Goal: Information Seeking & Learning: Learn about a topic

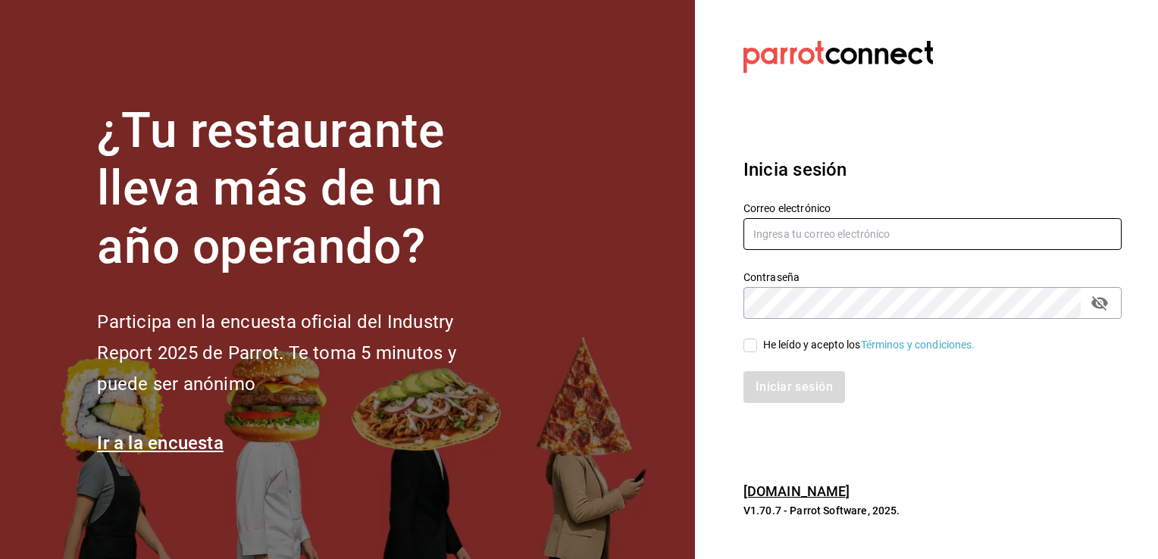
click at [807, 242] on input "text" at bounding box center [933, 234] width 378 height 32
type input "[EMAIL_ADDRESS][DATE][DOMAIN_NAME]"
click at [755, 349] on input "He leído y acepto los Términos y condiciones." at bounding box center [751, 346] width 14 height 14
checkbox input "true"
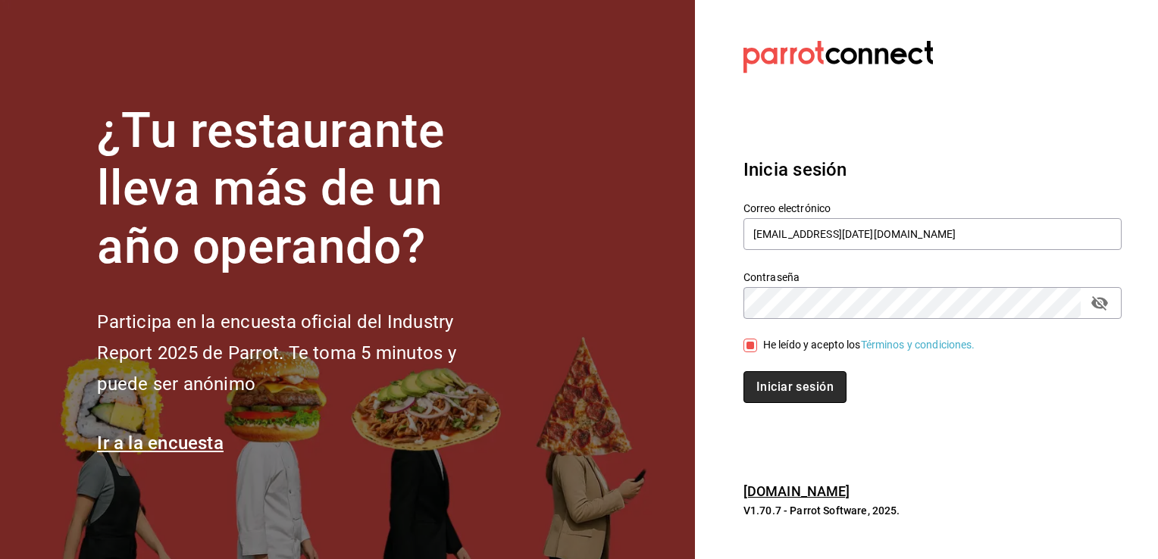
click at [787, 377] on button "Iniciar sesión" at bounding box center [795, 387] width 103 height 32
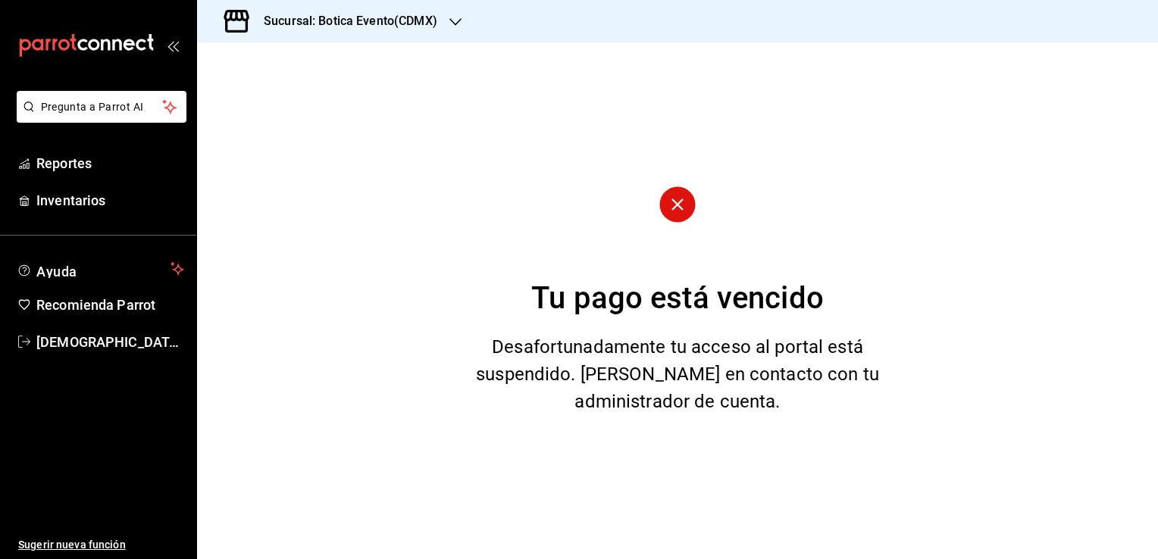
click at [461, 23] on icon "button" at bounding box center [456, 22] width 12 height 12
click at [247, 102] on span "Botica (CDMX)" at bounding box center [244, 100] width 71 height 16
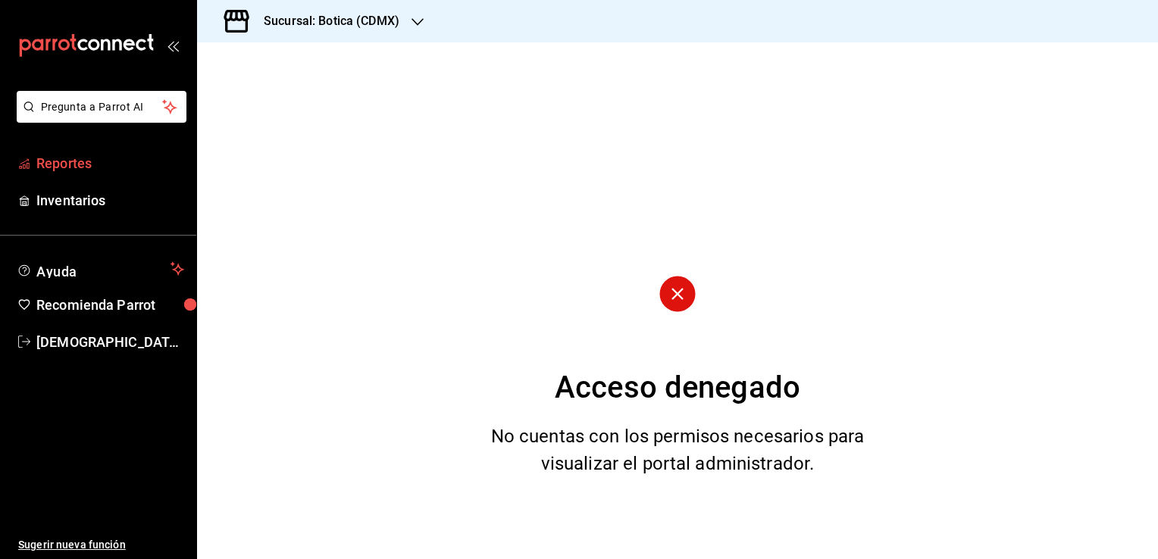
click at [76, 168] on span "Reportes" at bounding box center [110, 163] width 148 height 20
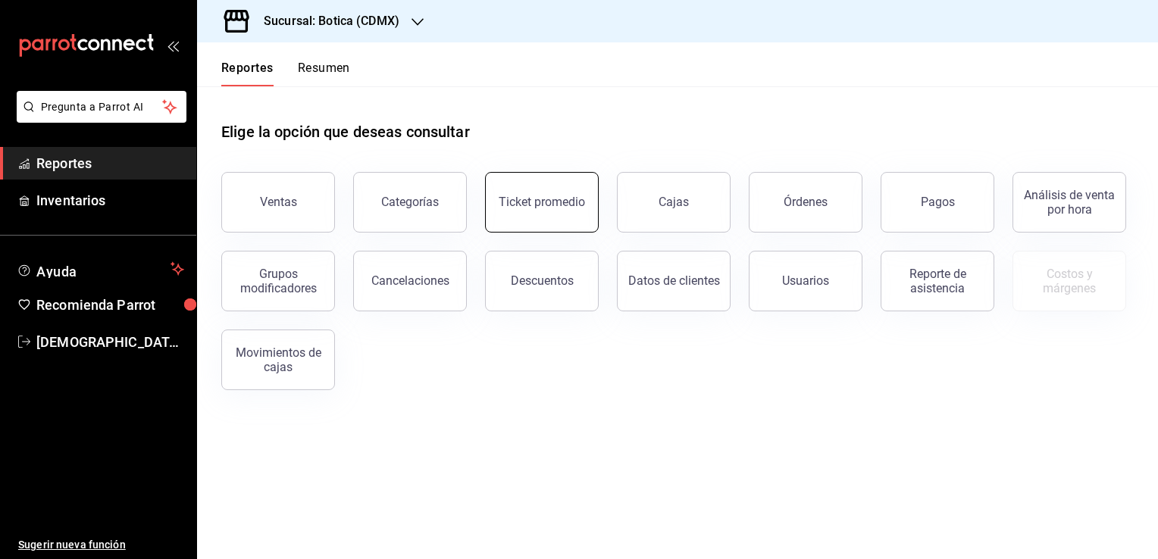
click at [537, 217] on button "Ticket promedio" at bounding box center [542, 202] width 114 height 61
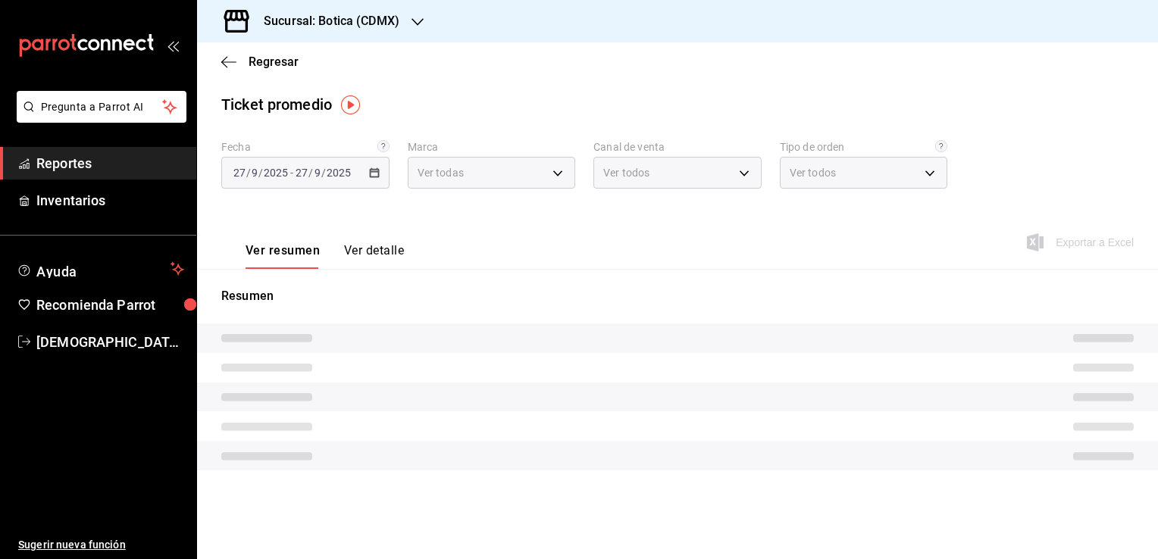
type input "d5352a43-907b-4cea-af89-ed5f283426a2"
type input "PARROT,UBER_EATS,RAPPI,DIDI_FOOD,ONLINE"
type input "68b56432-bc7c-4df1-8cc3-4eafb59ca3cc,EXTERNAL"
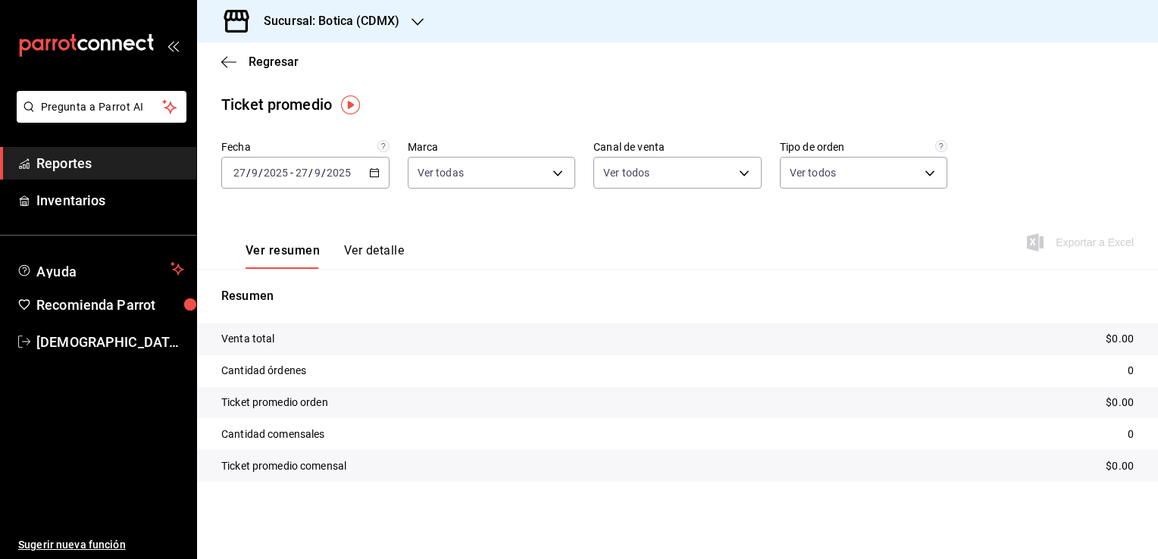
click at [391, 250] on button "Ver detalle" at bounding box center [374, 256] width 60 height 26
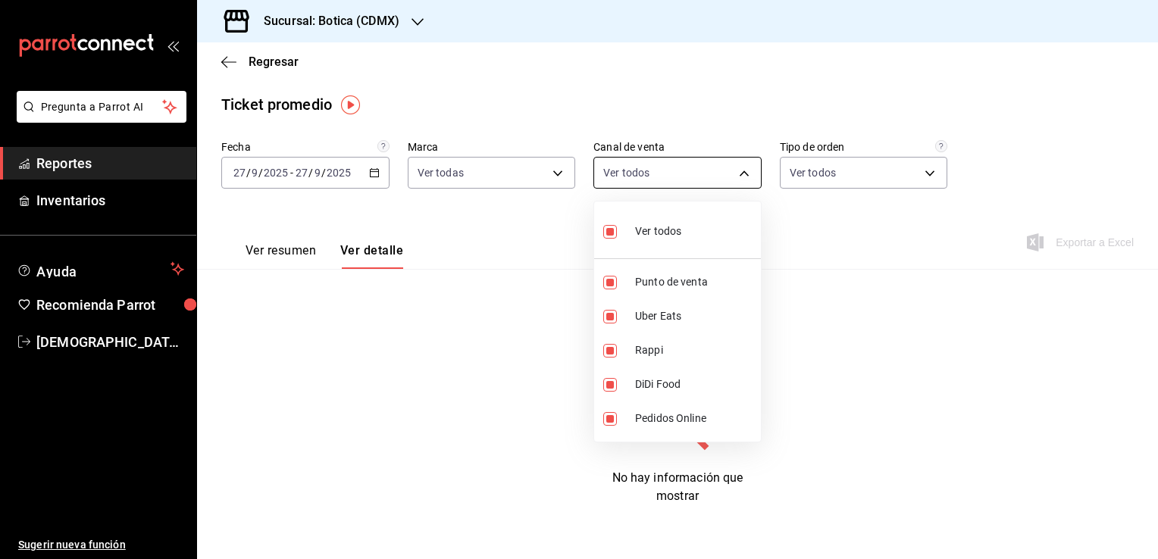
click at [743, 177] on body "Pregunta a Parrot AI Reportes Inventarios Ayuda Recomienda Parrot Christian Nad…" at bounding box center [579, 279] width 1158 height 559
click at [743, 177] on div at bounding box center [579, 279] width 1158 height 559
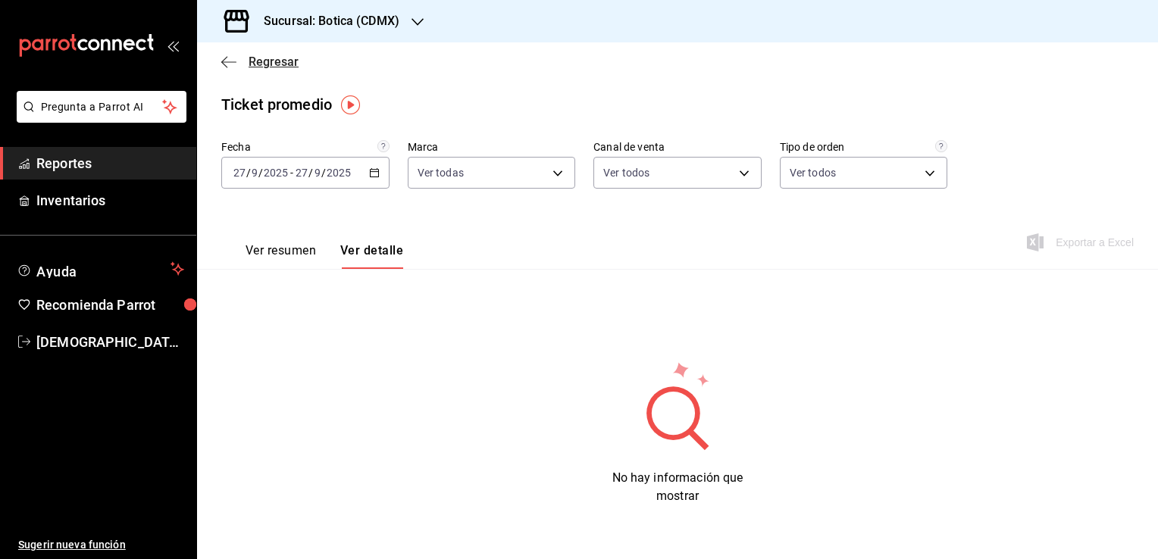
click at [222, 62] on icon "button" at bounding box center [224, 61] width 6 height 11
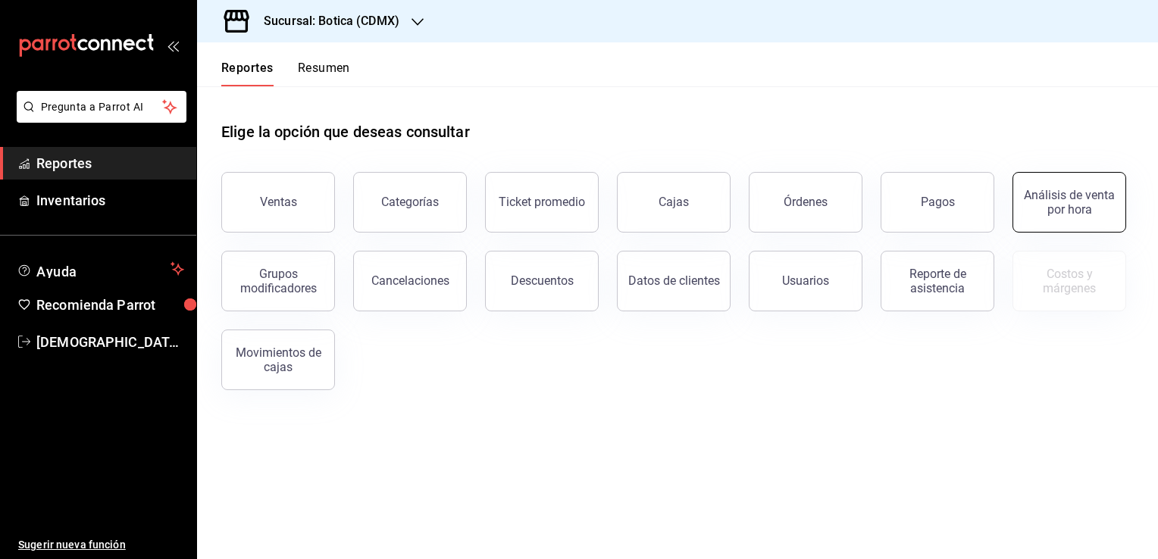
click at [1039, 202] on div "Análisis de venta por hora" at bounding box center [1070, 202] width 94 height 29
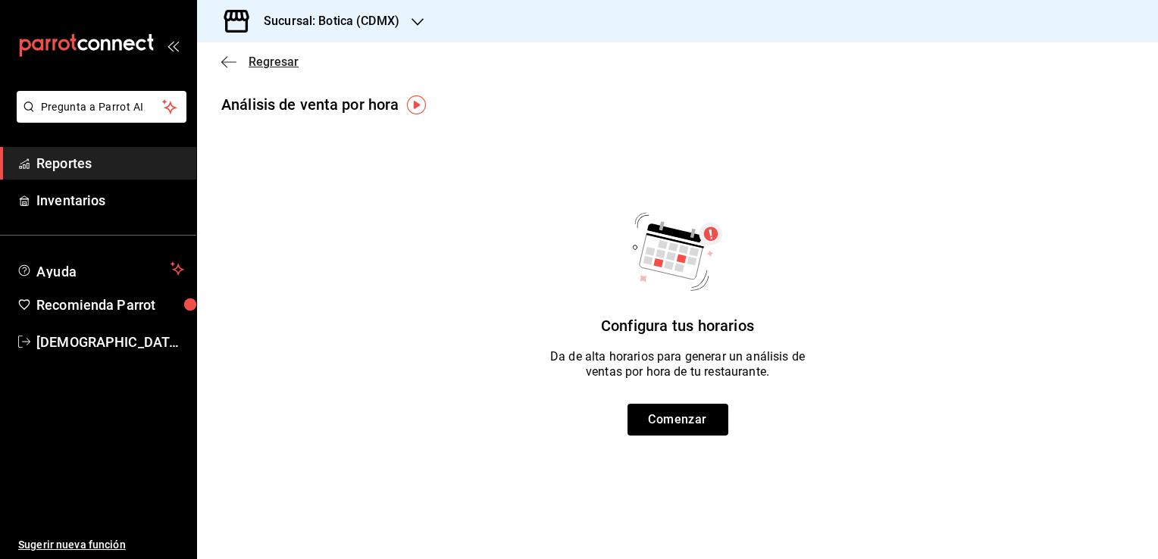
click at [225, 65] on icon "button" at bounding box center [224, 61] width 6 height 11
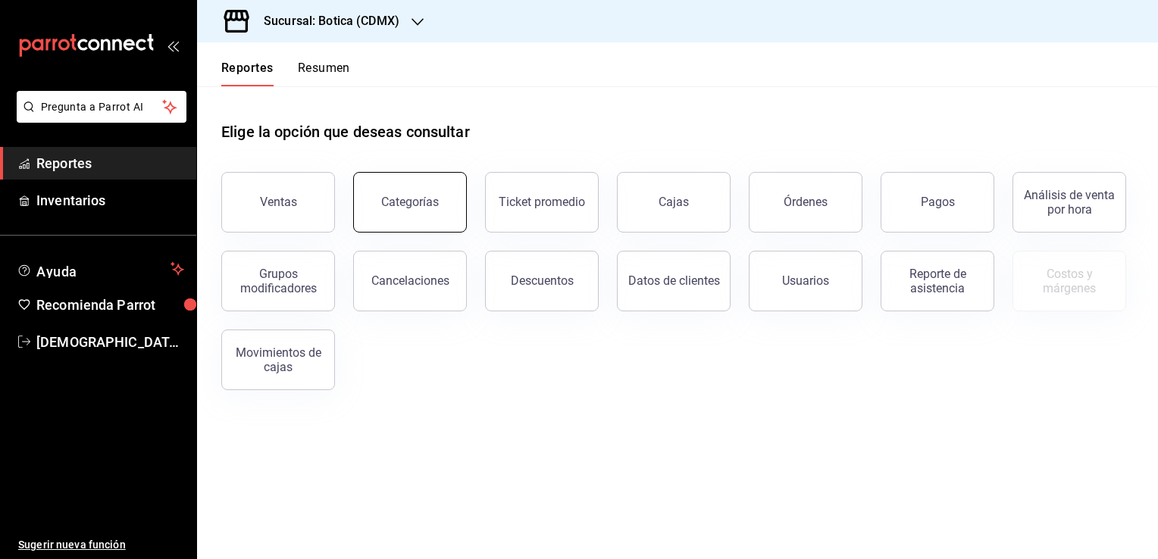
click at [435, 212] on button "Categorías" at bounding box center [410, 202] width 114 height 61
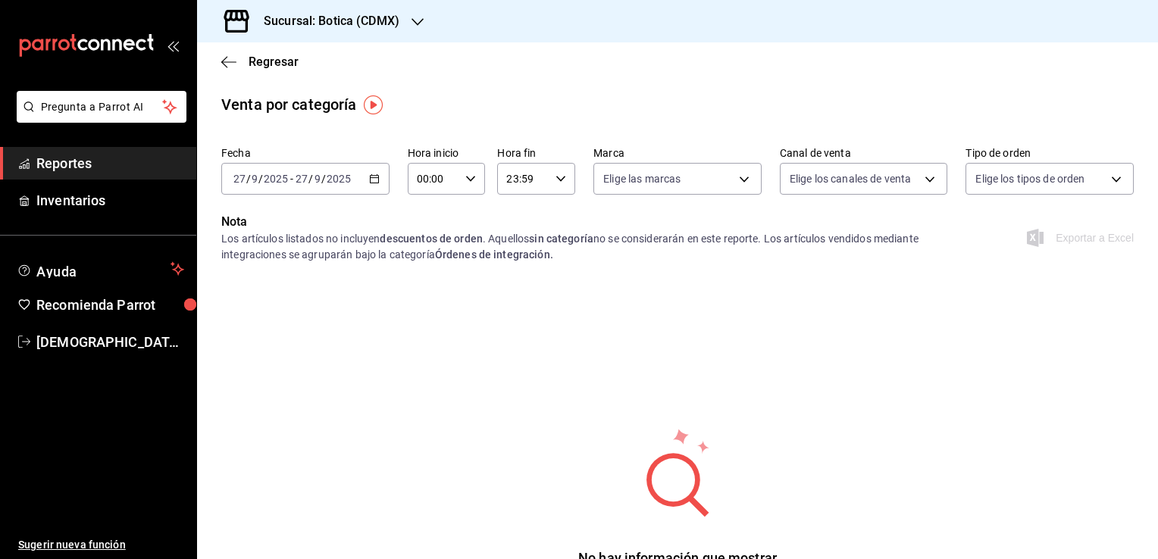
click at [341, 183] on input "2025" at bounding box center [339, 179] width 26 height 12
click at [369, 180] on icon "button" at bounding box center [374, 179] width 11 height 11
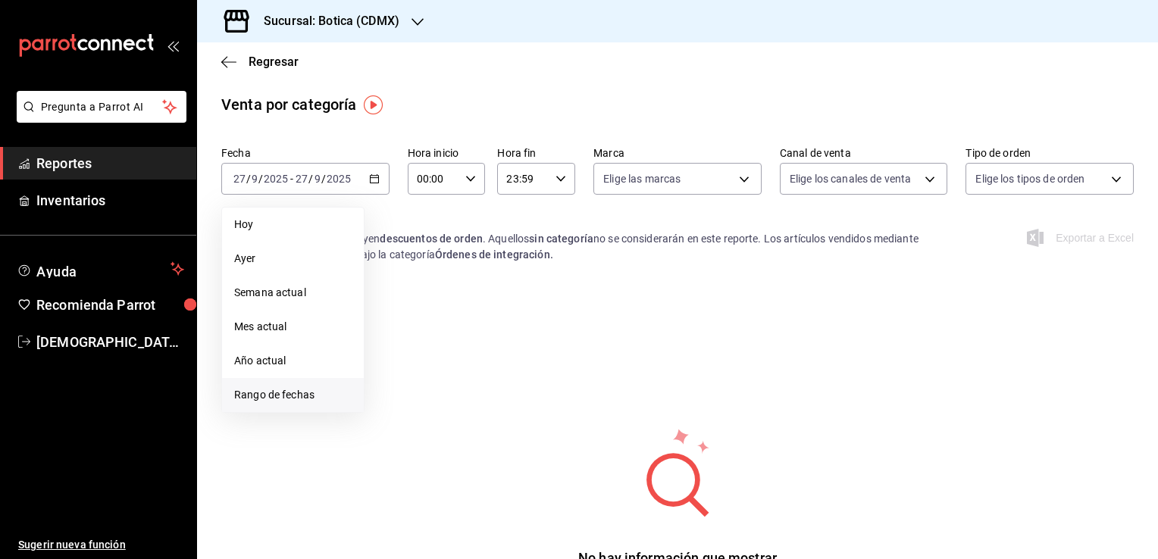
click at [305, 390] on span "Rango de fechas" at bounding box center [292, 395] width 117 height 16
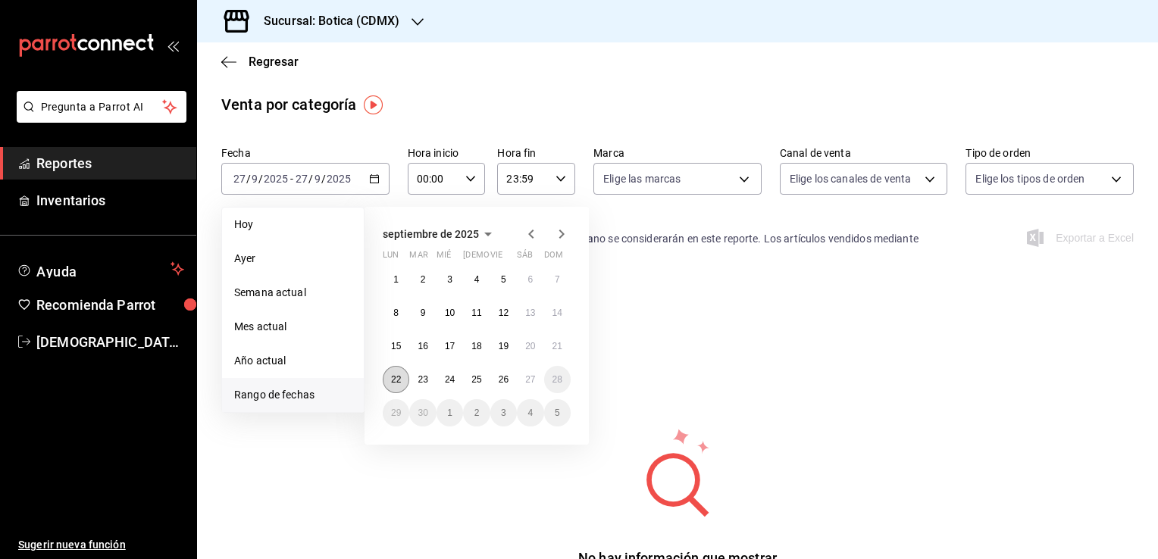
click at [397, 378] on abbr "22" at bounding box center [396, 379] width 10 height 11
click at [503, 383] on abbr "26" at bounding box center [504, 379] width 10 height 11
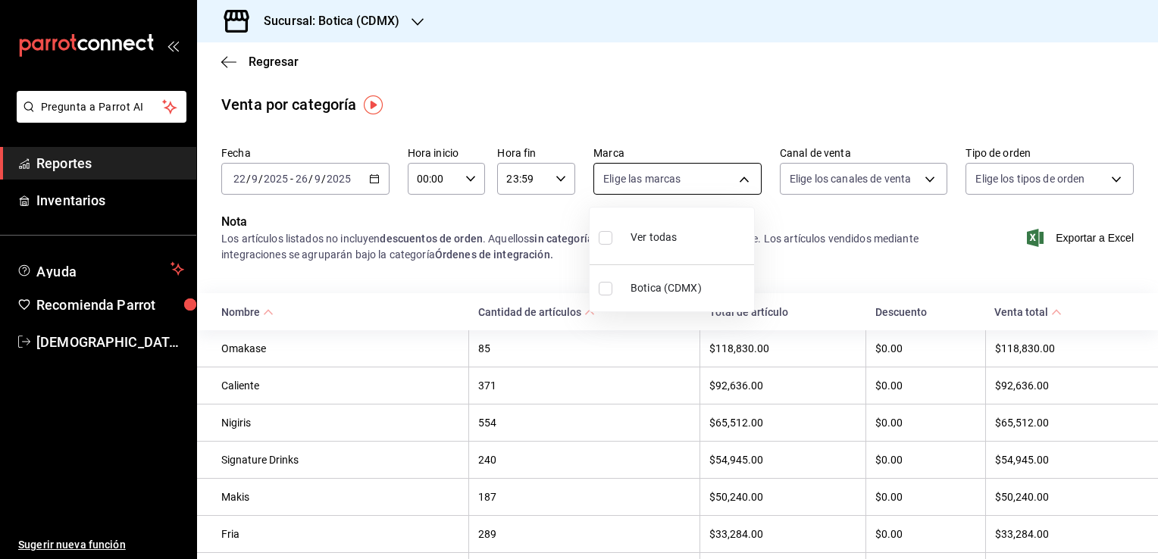
click at [733, 183] on body "Pregunta a Parrot AI Reportes Inventarios Ayuda Recomienda Parrot Christian Nad…" at bounding box center [579, 279] width 1158 height 559
click at [657, 287] on span "Botica (CDMX)" at bounding box center [689, 288] width 117 height 16
type input "d5352a43-907b-4cea-af89-ed5f283426a2"
checkbox input "true"
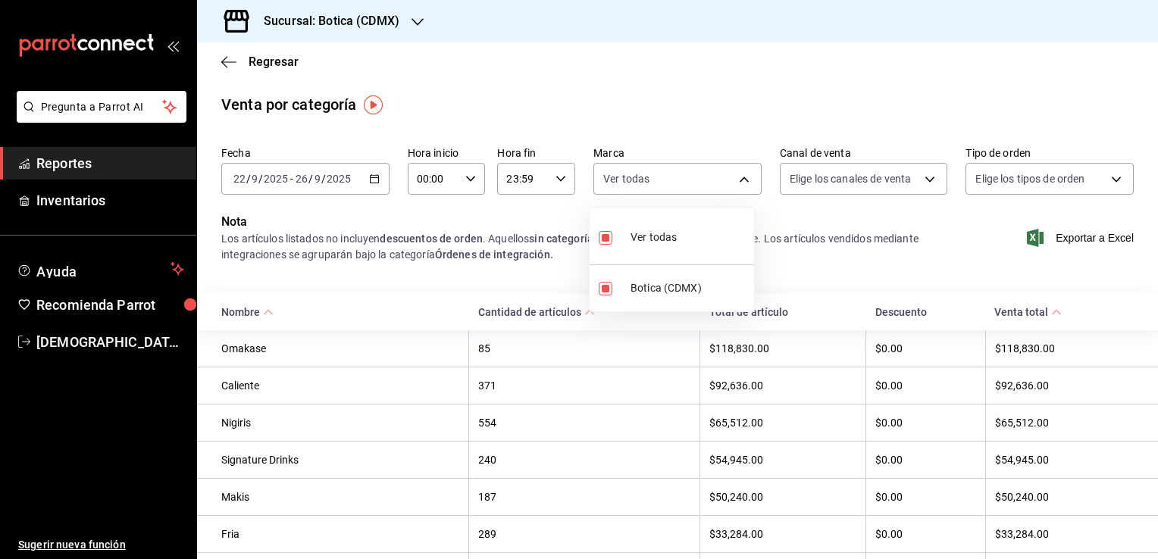
click at [1114, 183] on div at bounding box center [579, 279] width 1158 height 559
click at [1101, 181] on body "Pregunta a Parrot AI Reportes Inventarios Ayuda Recomienda Parrot Christian Nad…" at bounding box center [579, 279] width 1158 height 559
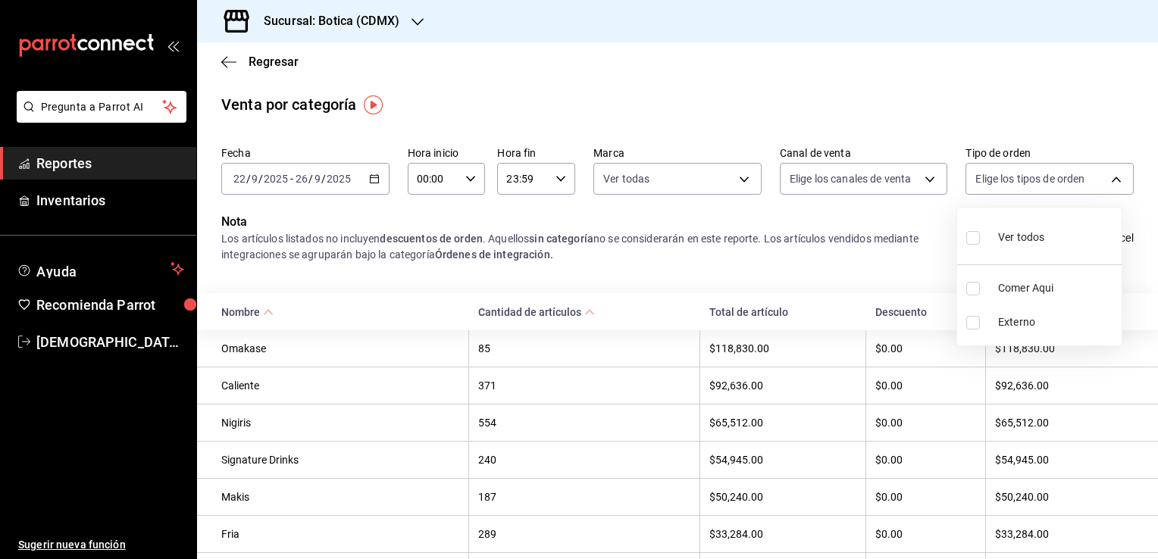
click at [1034, 243] on span "Ver todos" at bounding box center [1021, 238] width 46 height 16
type input "68b56432-bc7c-4df1-8cc3-4eafb59ca3cc,EXTERNAL"
checkbox input "true"
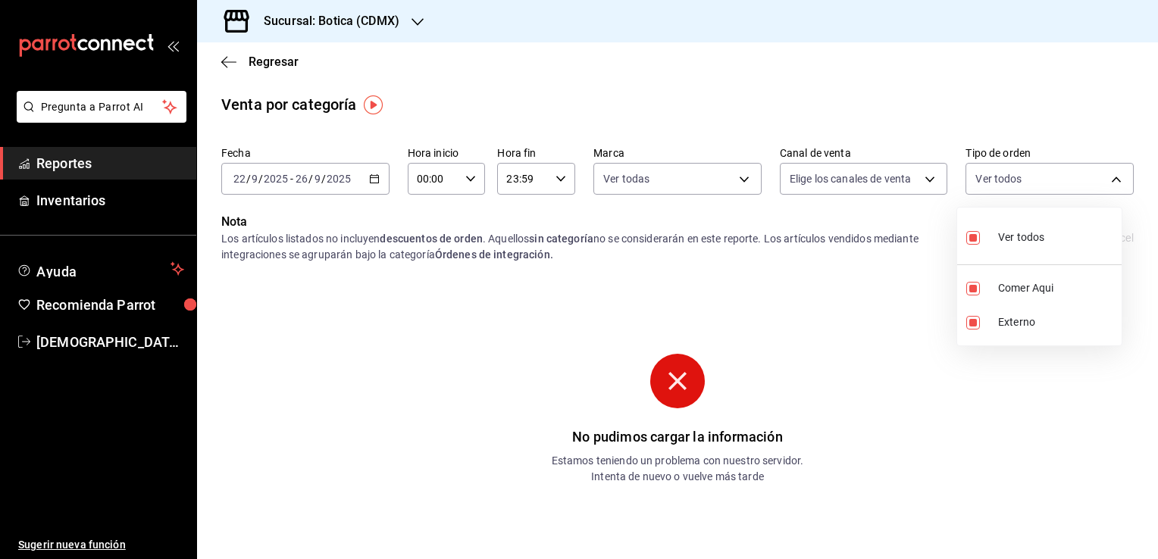
click at [851, 346] on div at bounding box center [579, 279] width 1158 height 559
click at [227, 61] on icon "button" at bounding box center [228, 62] width 15 height 14
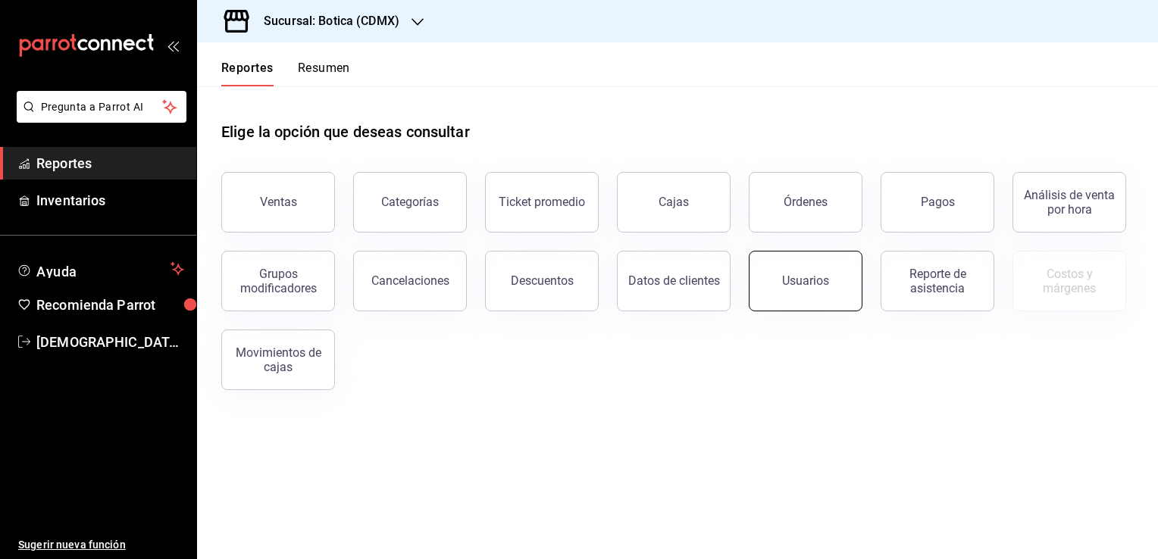
click at [797, 290] on button "Usuarios" at bounding box center [806, 281] width 114 height 61
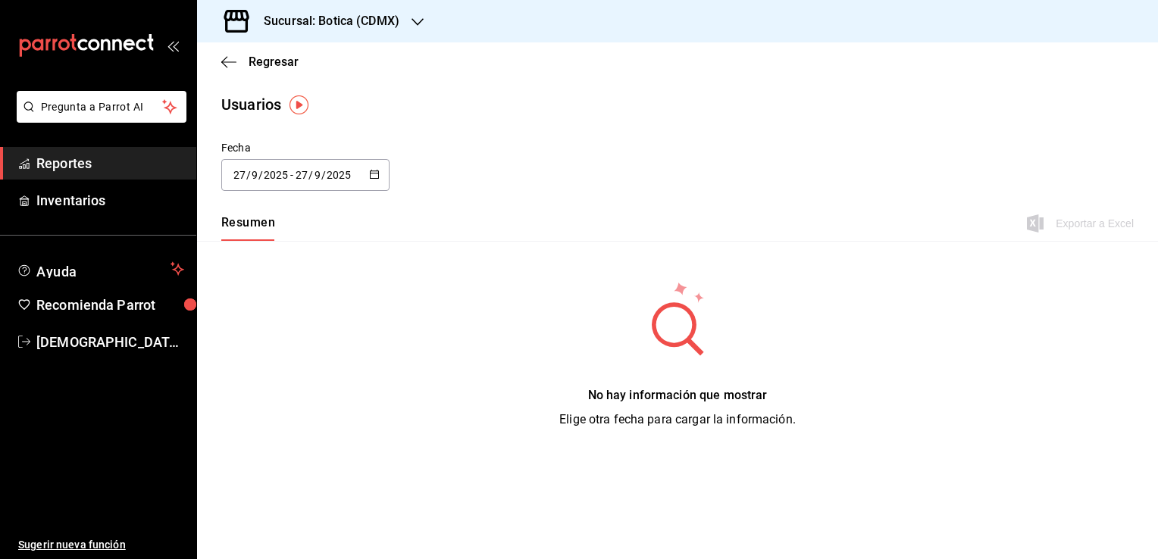
click at [375, 179] on button "button" at bounding box center [374, 175] width 11 height 13
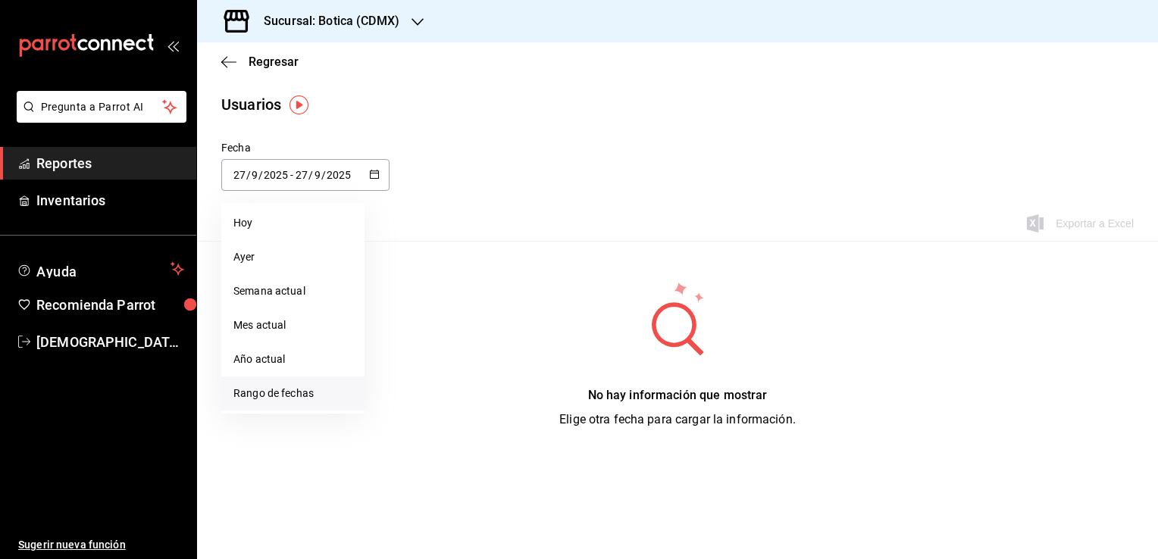
click at [306, 387] on li "Rango de fechas" at bounding box center [292, 394] width 143 height 34
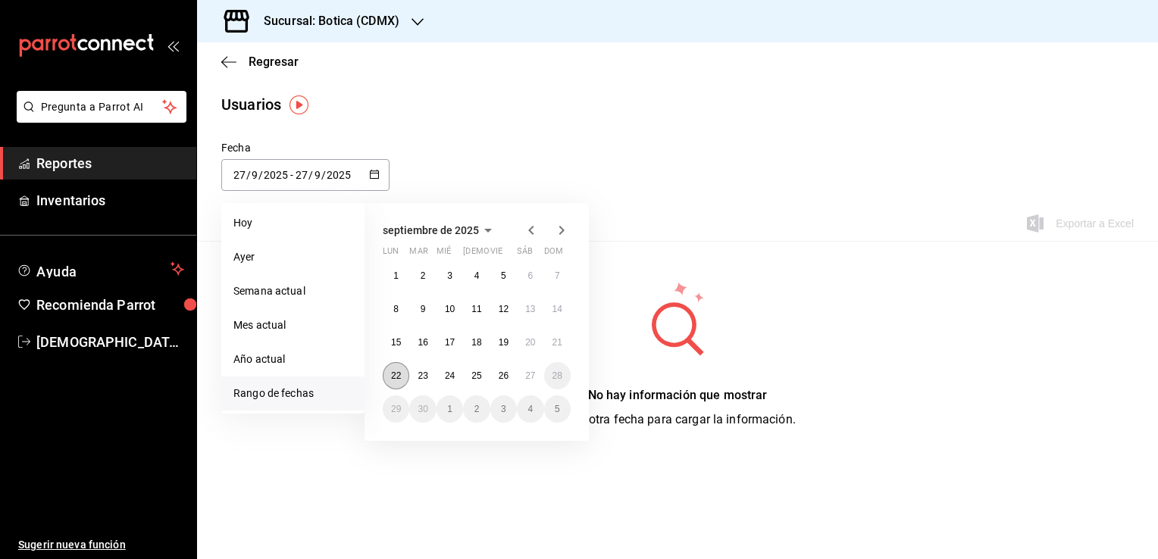
click at [399, 378] on abbr "22" at bounding box center [396, 376] width 10 height 11
click at [528, 381] on button "27" at bounding box center [530, 375] width 27 height 27
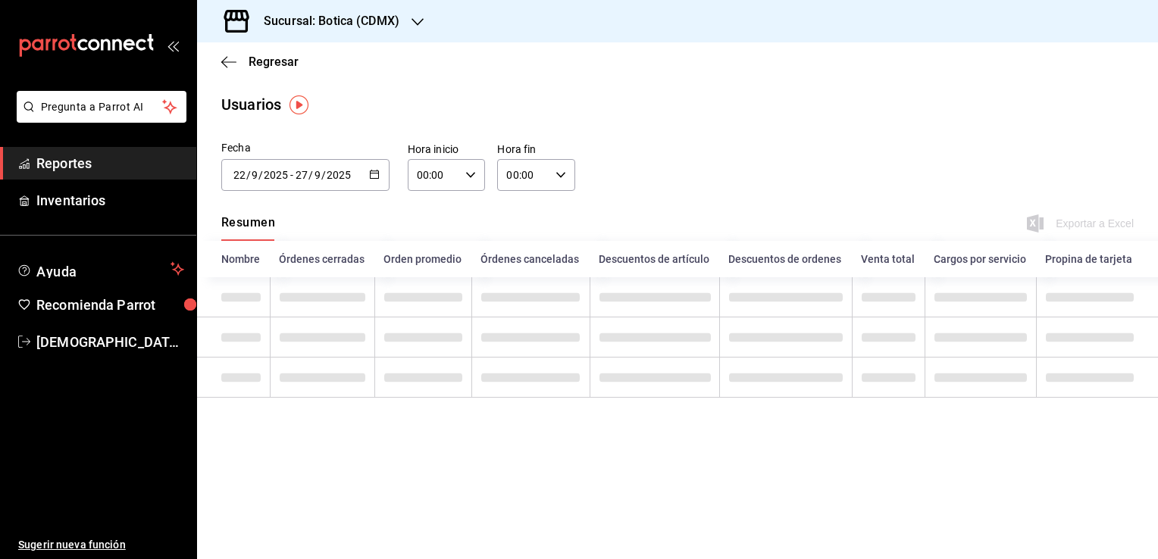
type input "2025-09-22"
type input "22"
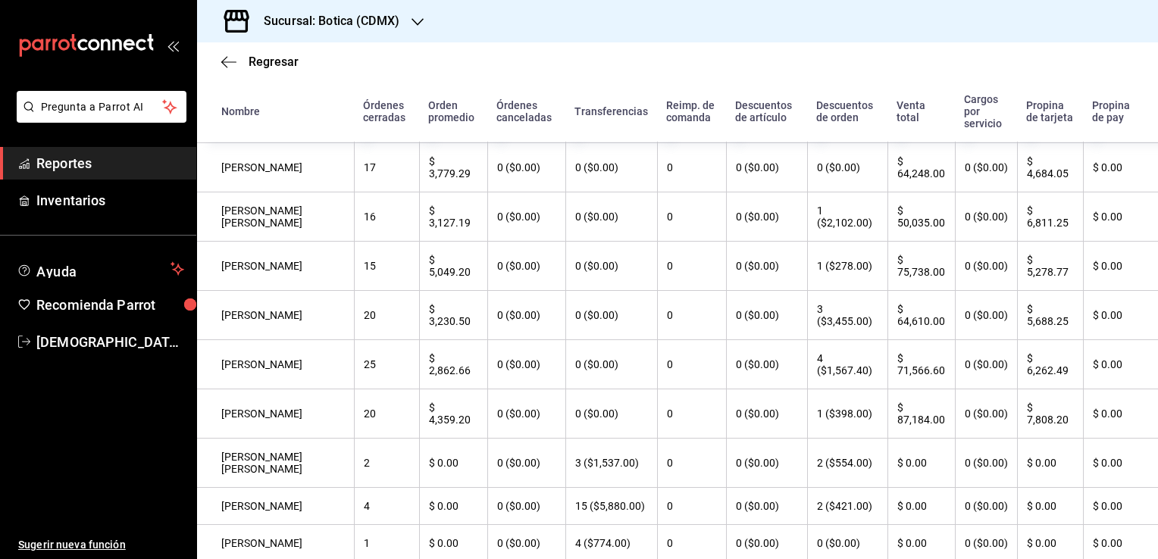
scroll to position [256, 0]
click at [288, 489] on th "CARLOS ALBERTO CASTRO AGUILAR" at bounding box center [275, 464] width 157 height 49
click at [288, 484] on th "CARLOS ALBERTO CASTRO AGUILAR" at bounding box center [275, 464] width 157 height 49
drag, startPoint x: 288, startPoint y: 484, endPoint x: 373, endPoint y: 480, distance: 85.0
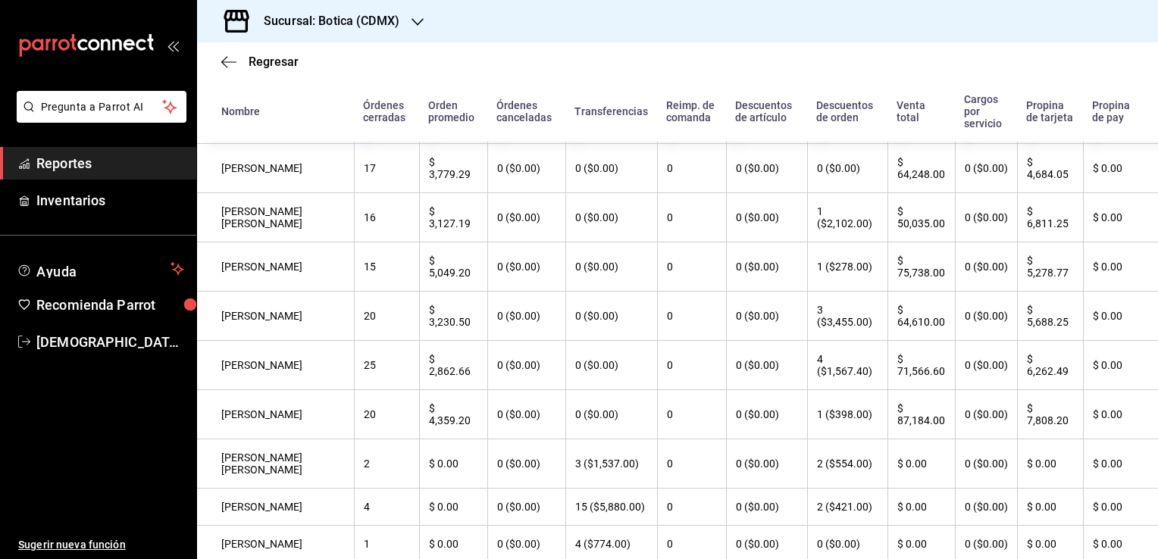
click at [373, 480] on th "2" at bounding box center [386, 464] width 65 height 49
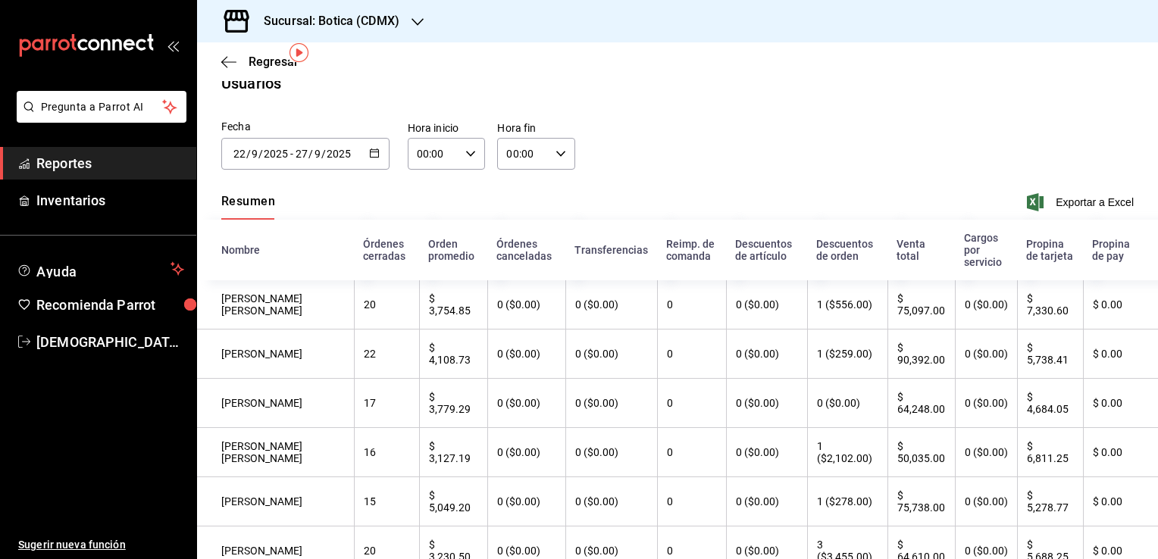
scroll to position [0, 0]
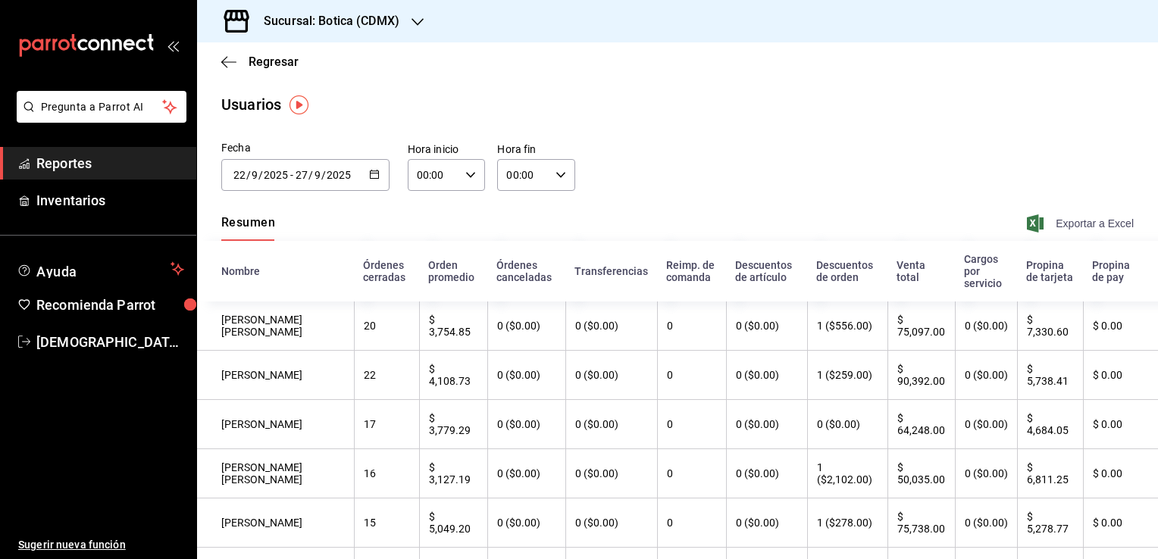
click at [1100, 226] on span "Exportar a Excel" at bounding box center [1082, 224] width 104 height 18
click at [675, 170] on div "Fecha 2025-09-22 22 / 9 / 2025 - 2025-09-27 27 / 9 / 2025 septiembre de 2025 lu…" at bounding box center [677, 174] width 961 height 69
click at [87, 159] on span "Reportes" at bounding box center [110, 163] width 148 height 20
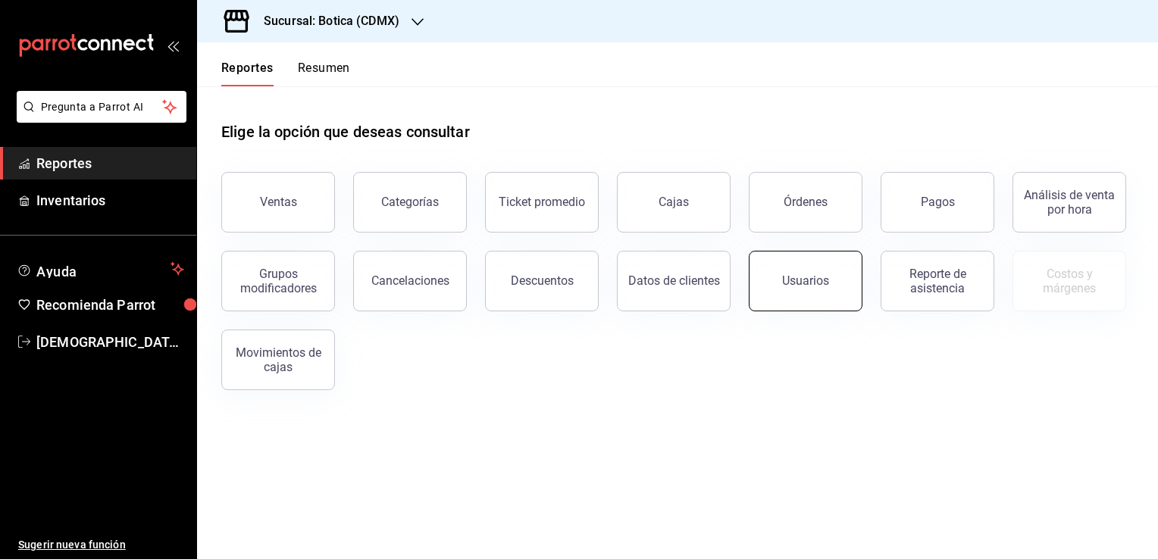
click at [804, 288] on button "Usuarios" at bounding box center [806, 281] width 114 height 61
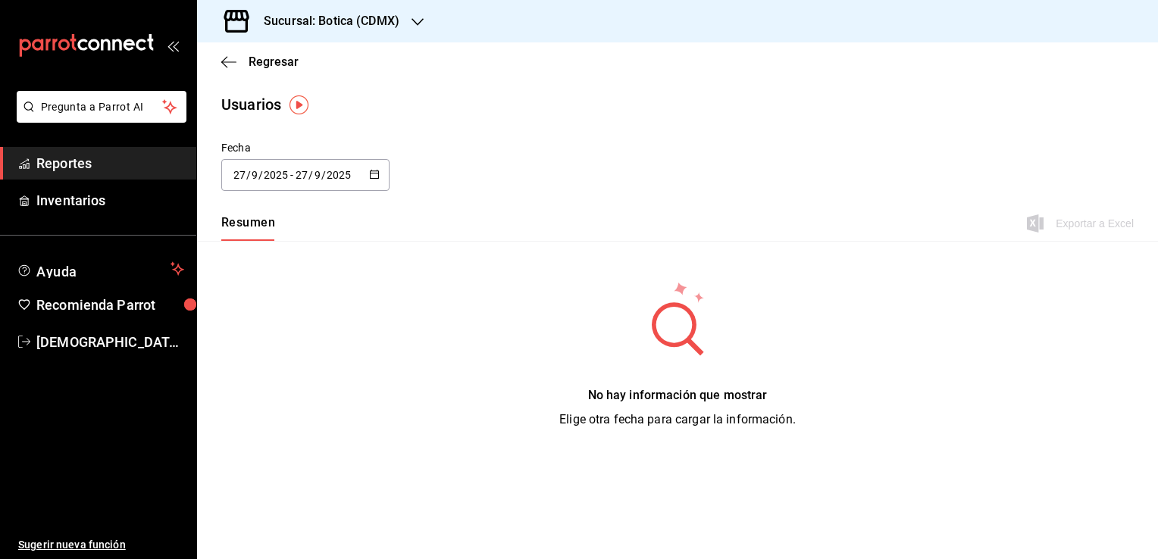
click at [296, 174] on input "27" at bounding box center [302, 175] width 14 height 12
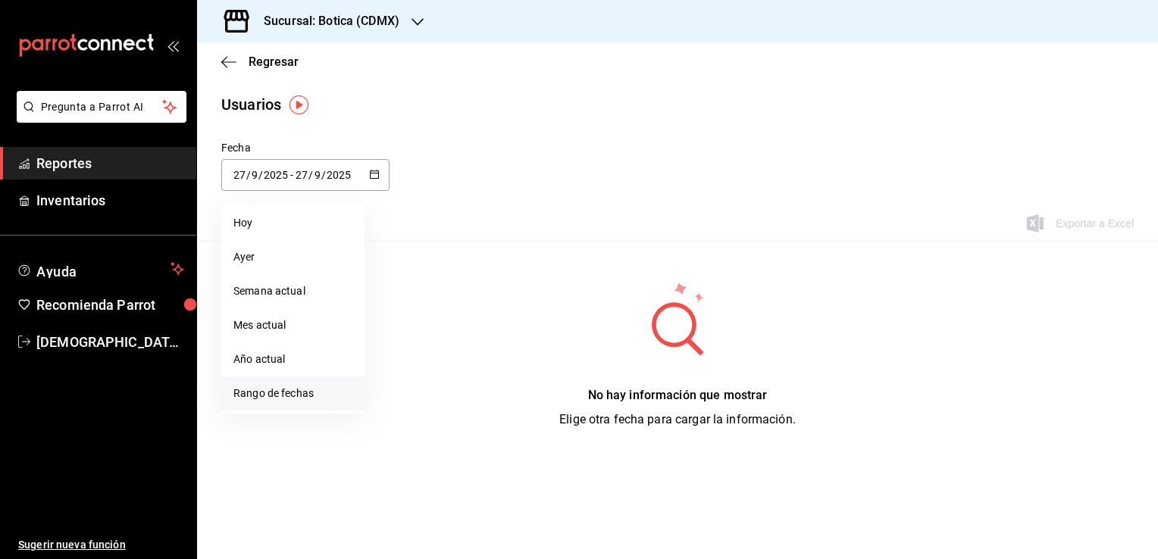
click at [291, 393] on li "Rango de fechas" at bounding box center [292, 394] width 143 height 34
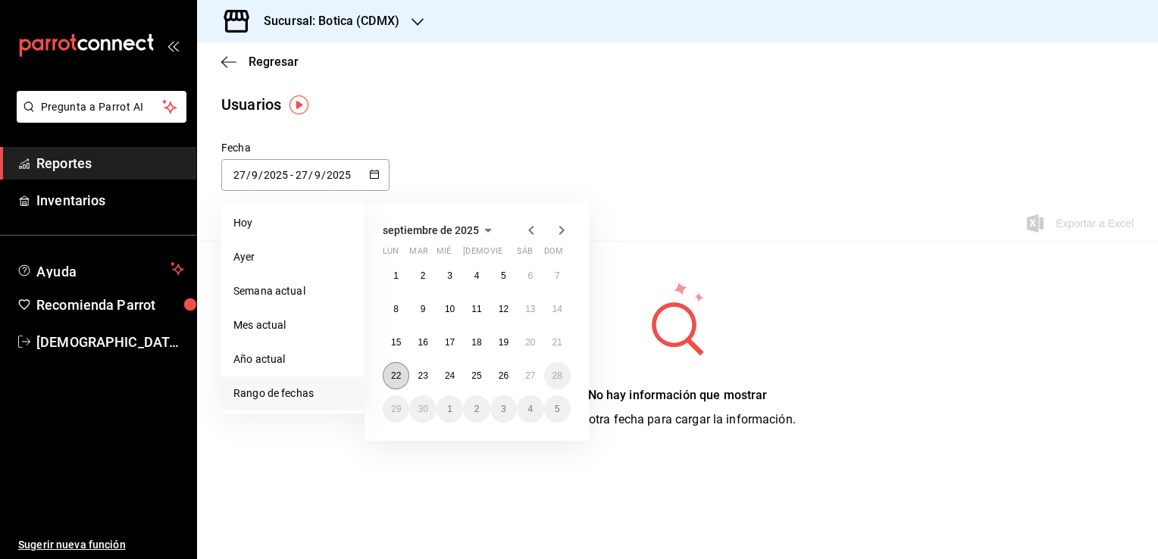
click at [396, 373] on abbr "22" at bounding box center [396, 376] width 10 height 11
click at [500, 371] on abbr "26" at bounding box center [504, 376] width 10 height 11
type input "2025-09-22"
type input "22"
type input "2025-09-26"
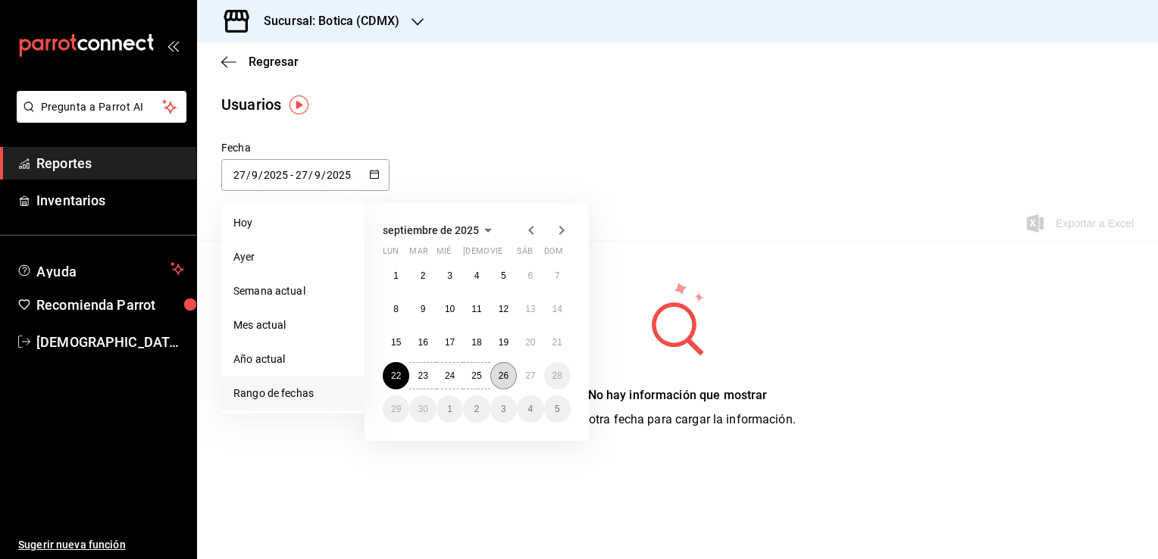
type input "26"
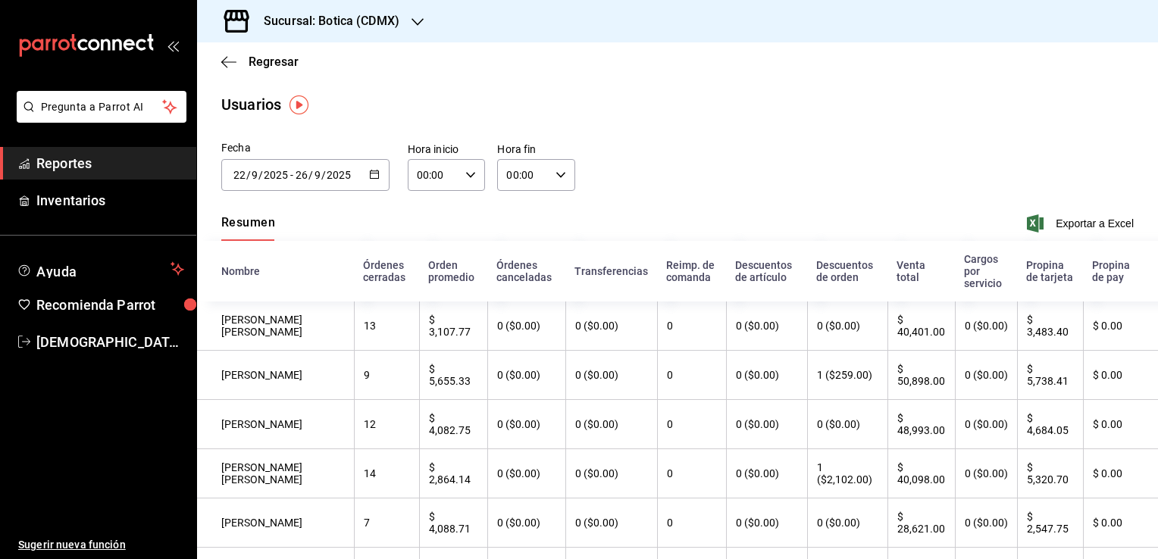
click at [305, 108] on img "button" at bounding box center [299, 105] width 19 height 19
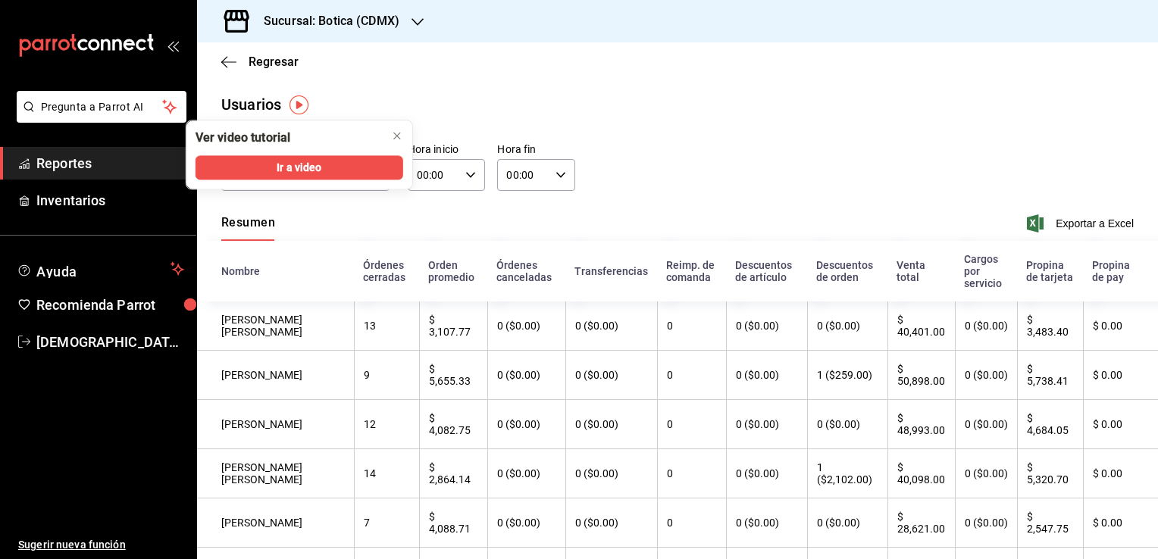
click at [385, 83] on main "Regresar Usuarios Fecha 2025-09-22 22 / 9 / 2025 - 2025-09-26 26 / 9 / 2025 sep…" at bounding box center [677, 479] width 961 height 875
click at [396, 132] on icon "close" at bounding box center [397, 136] width 12 height 12
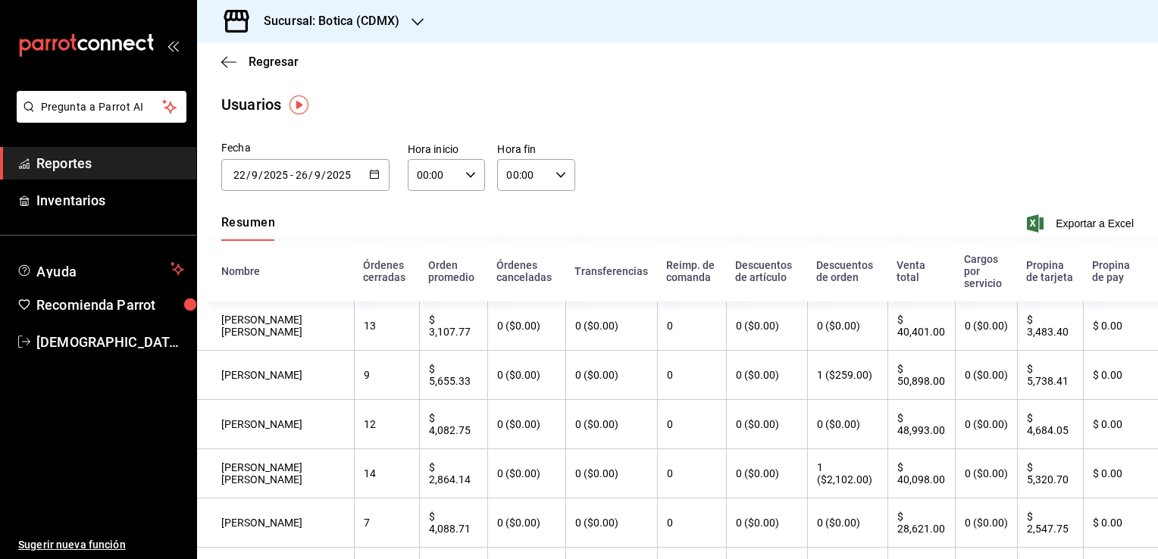
click at [416, 20] on icon "button" at bounding box center [418, 22] width 12 height 12
click at [264, 99] on span "Botica (CDMX)" at bounding box center [244, 100] width 71 height 16
click at [556, 176] on \(Stroke\) "button" at bounding box center [560, 174] width 9 height 5
click at [516, 277] on span "04" at bounding box center [513, 277] width 14 height 12
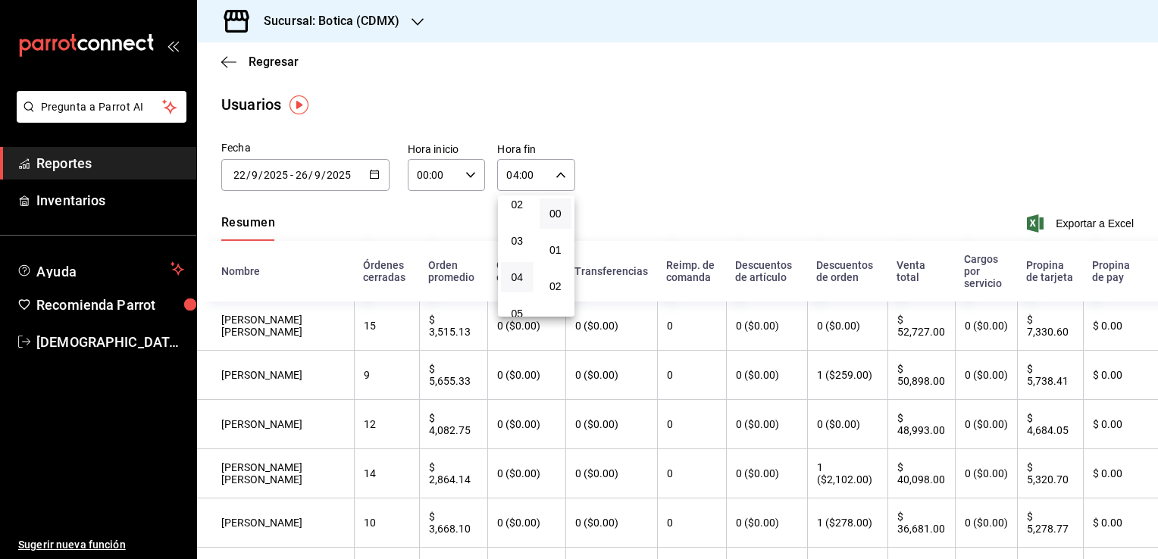
click at [673, 152] on div at bounding box center [579, 279] width 1158 height 559
click at [371, 176] on icon "button" at bounding box center [374, 174] width 11 height 11
click at [675, 164] on div "Fecha 2025-09-22 22 / 9 / 2025 - 2025-09-26 26 / 9 / 2025 septiembre de 2025 lu…" at bounding box center [677, 174] width 961 height 69
click at [558, 177] on icon "button" at bounding box center [561, 175] width 11 height 11
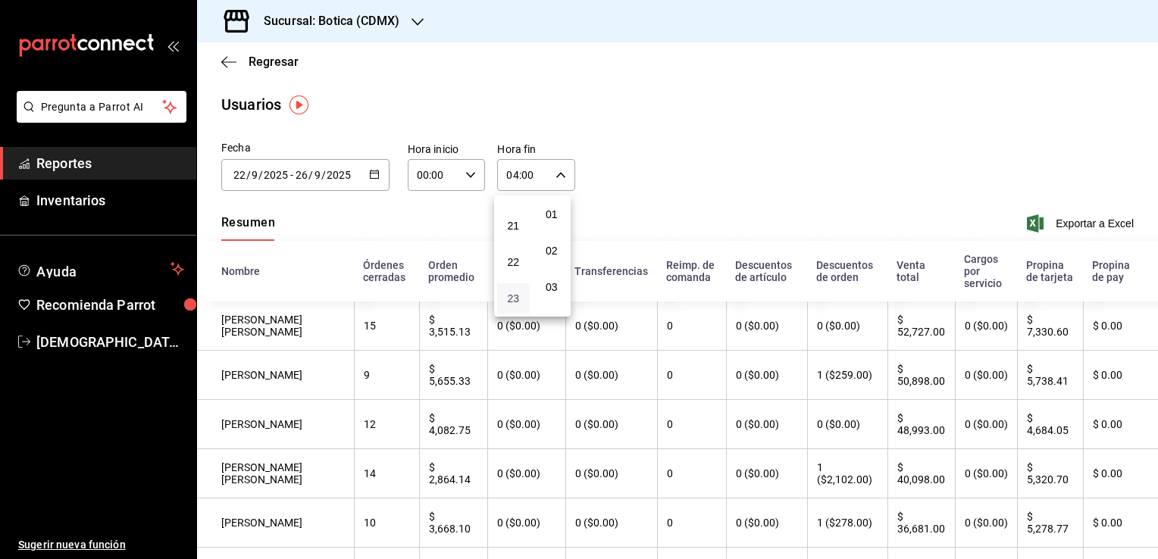
click at [513, 300] on span "23" at bounding box center [513, 299] width 14 height 12
click at [555, 302] on span "59" at bounding box center [556, 299] width 14 height 12
type input "23:59"
click at [673, 161] on div at bounding box center [579, 279] width 1158 height 559
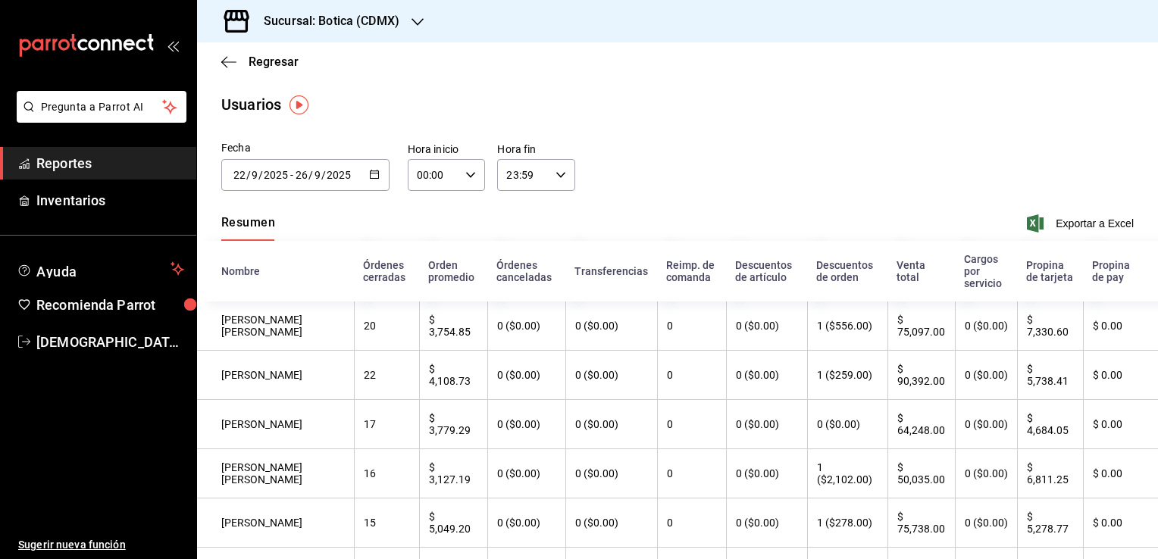
click at [376, 174] on \(Stroke\) "button" at bounding box center [374, 175] width 9 height 8
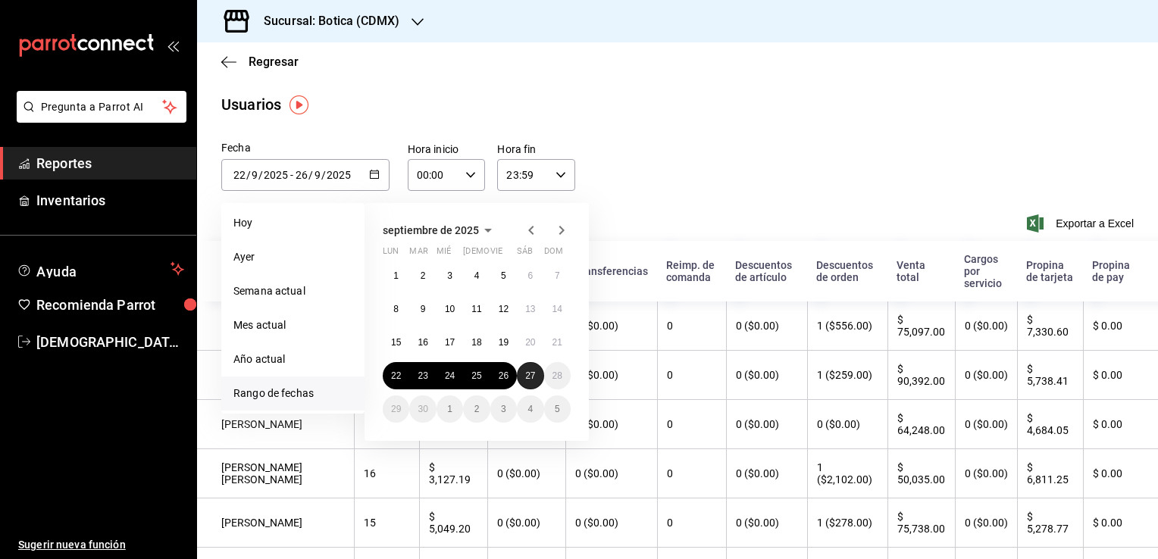
click at [532, 375] on abbr "27" at bounding box center [530, 376] width 10 height 11
click at [393, 379] on abbr "22" at bounding box center [396, 376] width 10 height 11
type input "2025-09-27"
type input "27"
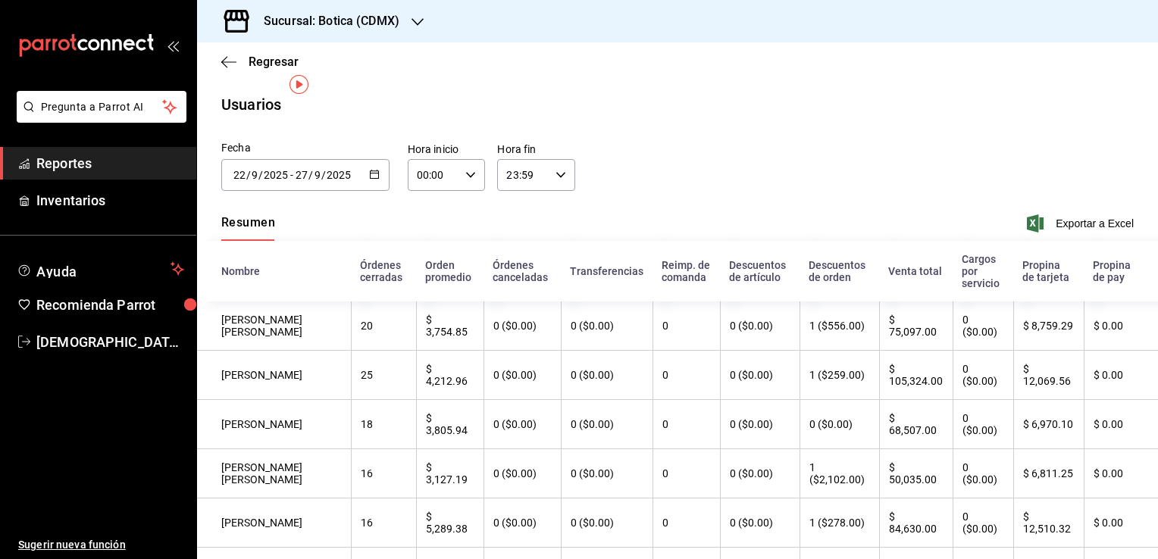
scroll to position [36, 0]
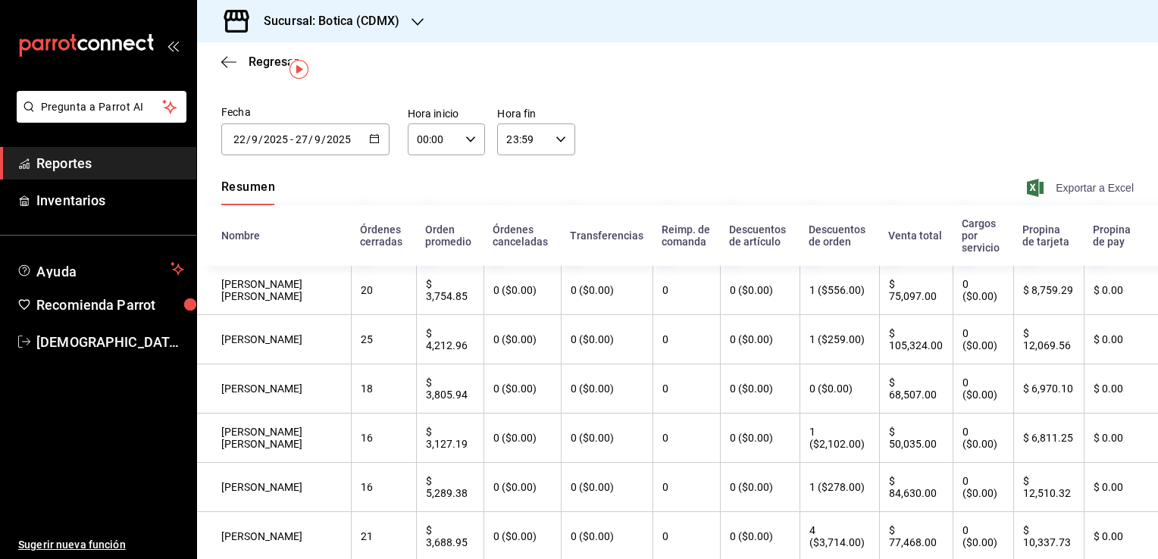
click at [1037, 182] on span "Exportar a Excel" at bounding box center [1082, 188] width 104 height 18
click at [223, 59] on icon "button" at bounding box center [228, 62] width 15 height 14
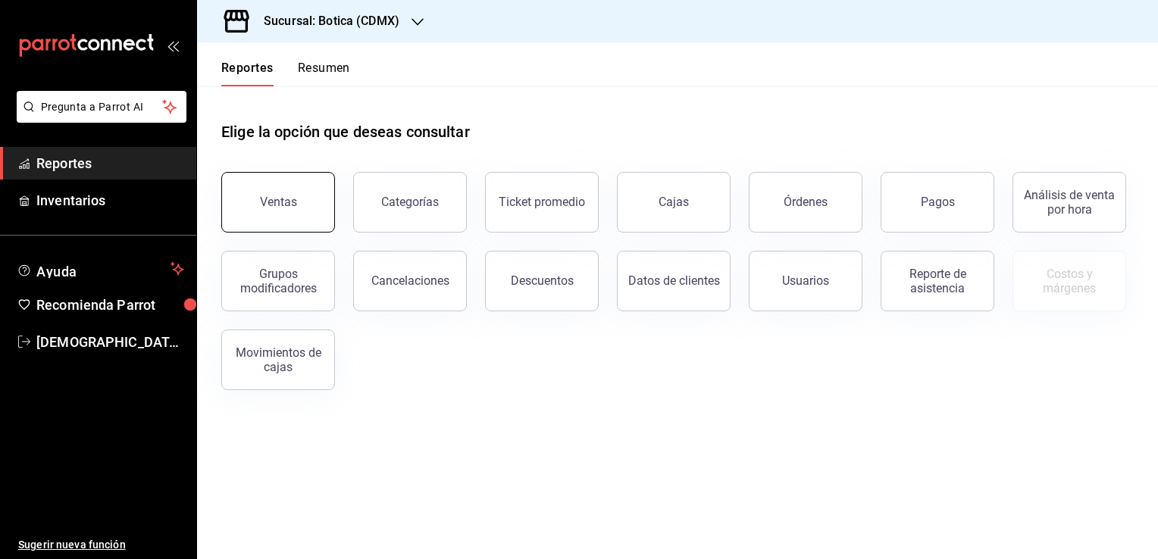
click at [309, 224] on button "Ventas" at bounding box center [278, 202] width 114 height 61
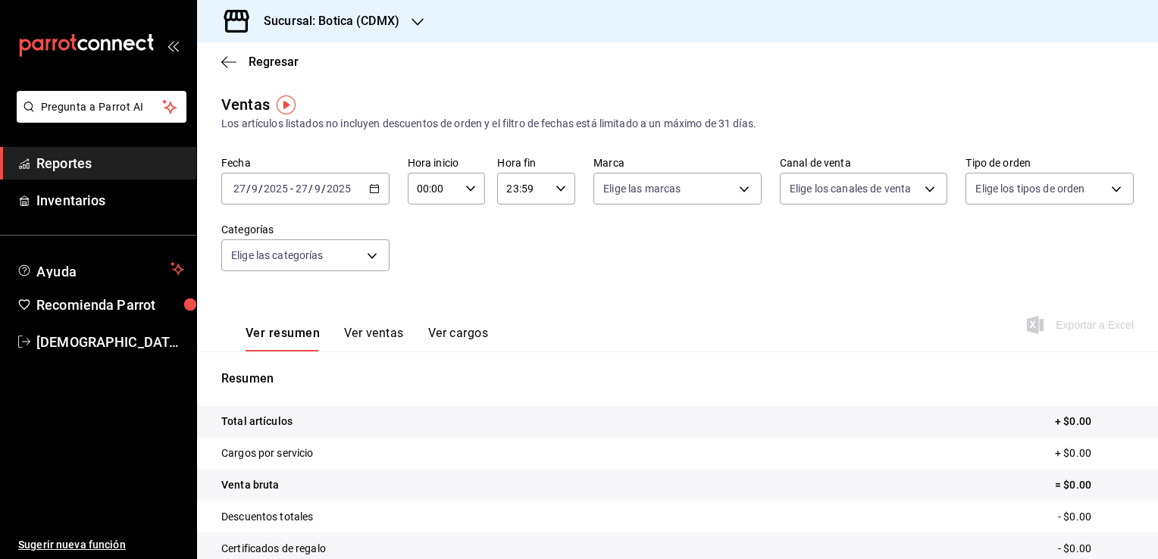
click at [305, 184] on input "27" at bounding box center [302, 189] width 14 height 12
click at [371, 187] on \(Stroke\) "button" at bounding box center [374, 187] width 8 height 1
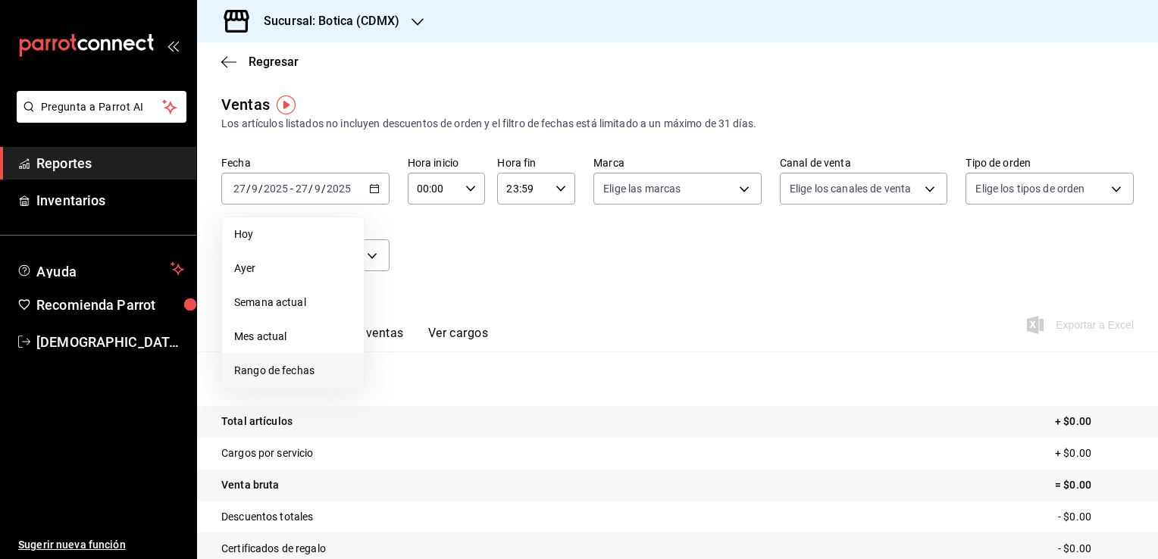
click at [306, 371] on span "Rango de fechas" at bounding box center [292, 371] width 117 height 16
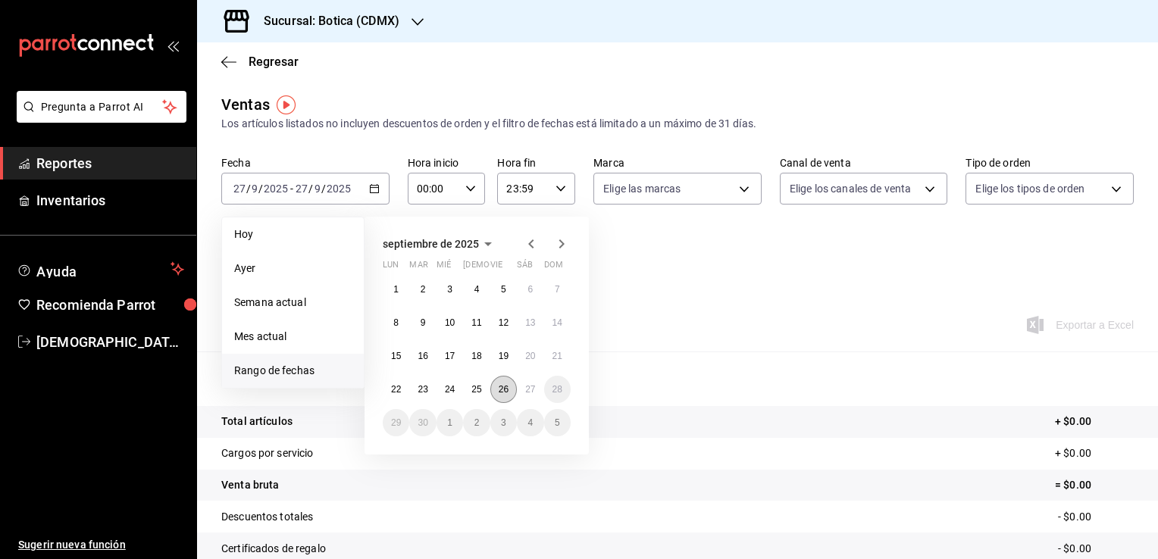
click at [502, 387] on abbr "26" at bounding box center [504, 389] width 10 height 11
click at [528, 396] on button "27" at bounding box center [530, 389] width 27 height 27
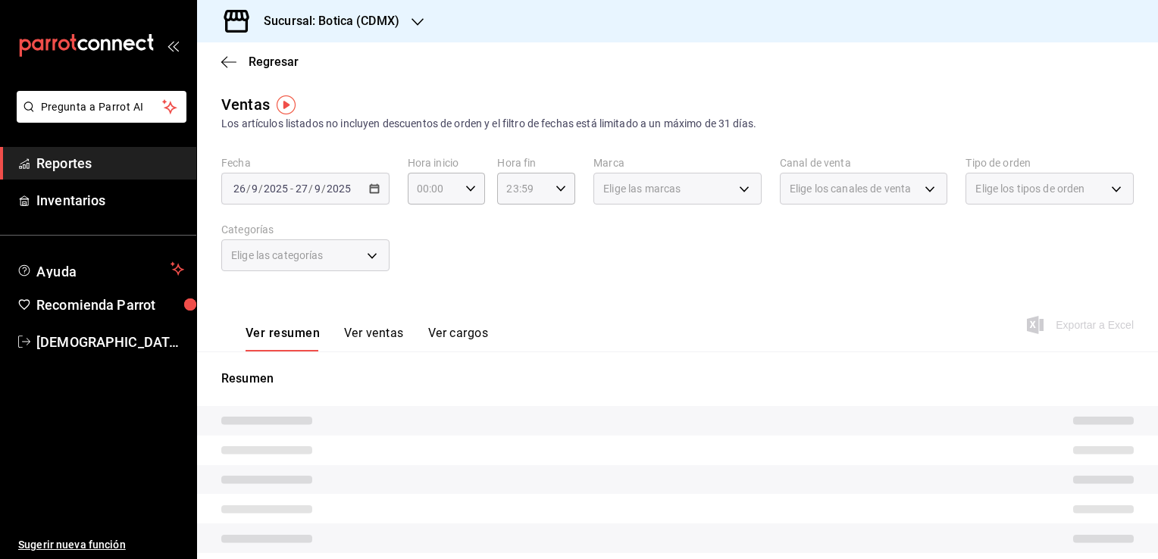
click at [528, 396] on div "Resumen" at bounding box center [677, 529] width 961 height 319
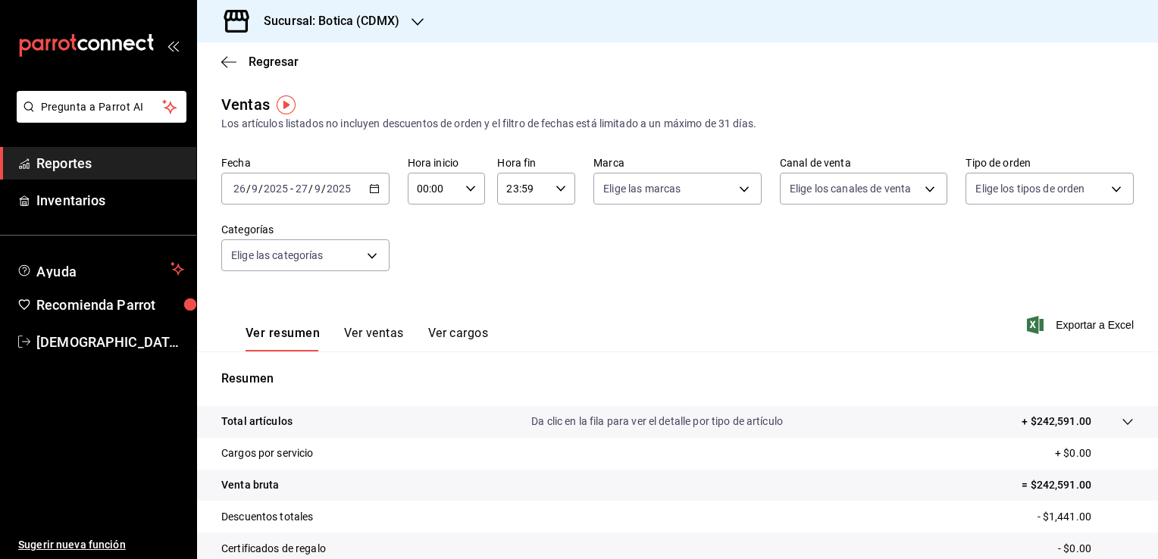
click at [381, 332] on button "Ver ventas" at bounding box center [374, 339] width 60 height 26
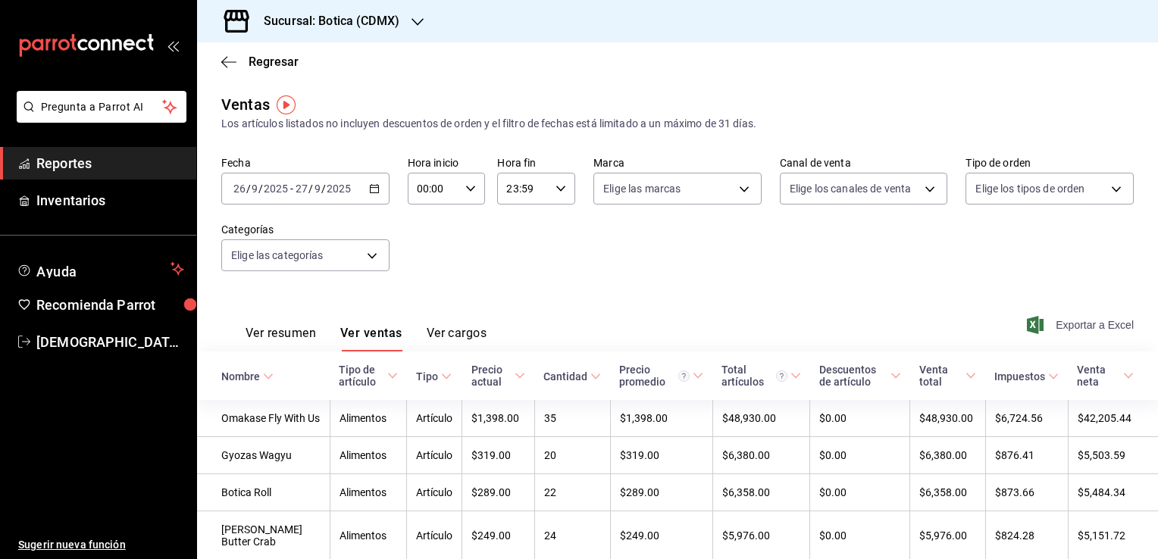
click at [1080, 326] on span "Exportar a Excel" at bounding box center [1082, 325] width 104 height 18
click at [121, 168] on span "Reportes" at bounding box center [110, 163] width 148 height 20
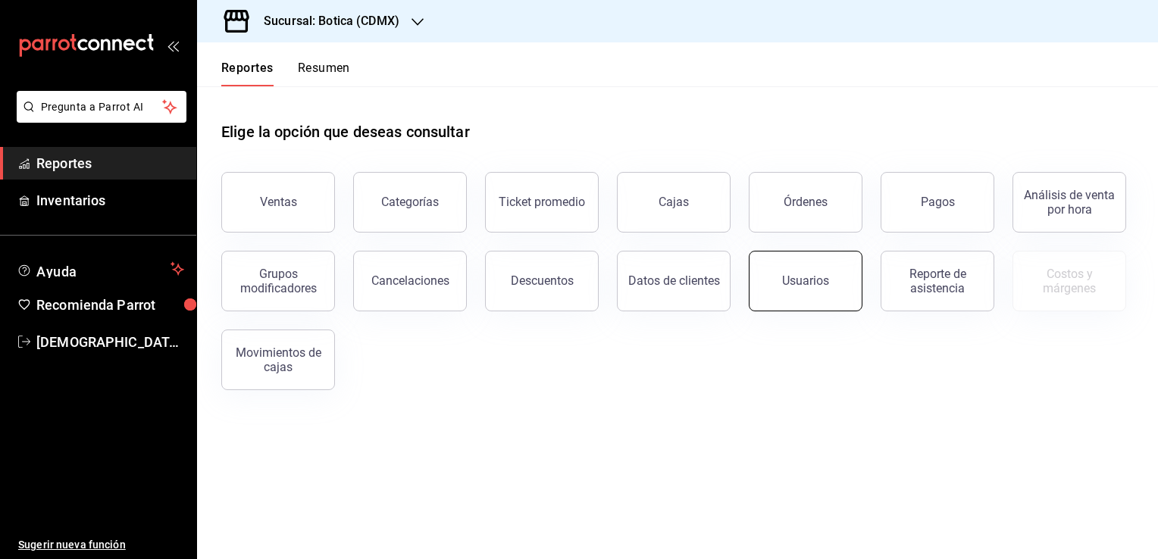
click at [789, 290] on button "Usuarios" at bounding box center [806, 281] width 114 height 61
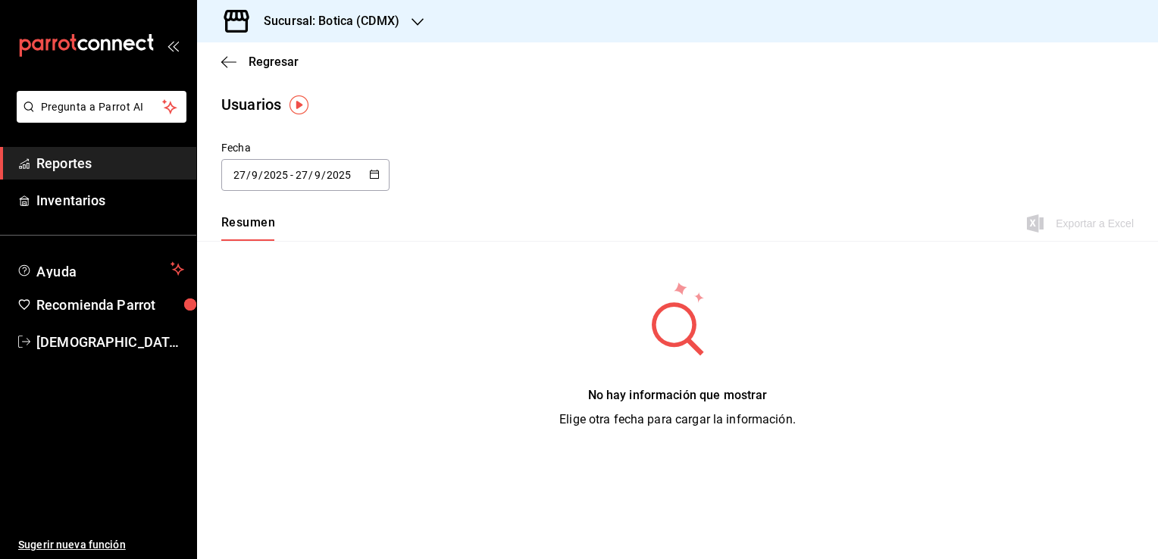
click at [376, 180] on button "button" at bounding box center [374, 175] width 11 height 13
click at [282, 296] on li "Semana actual" at bounding box center [292, 291] width 143 height 34
type input "2025-09-21"
type input "21"
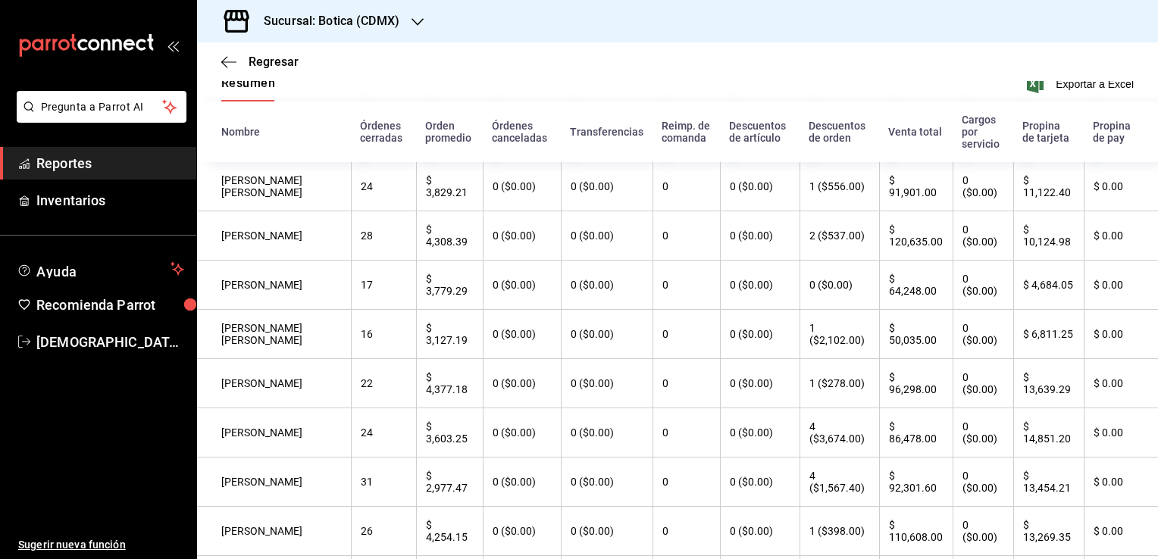
scroll to position [108, 0]
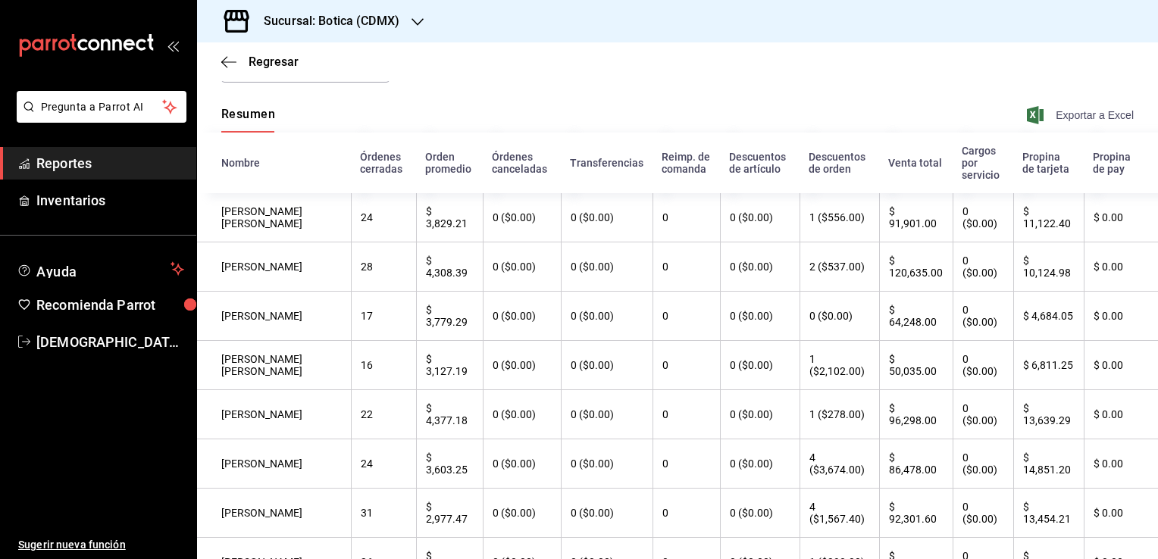
click at [1061, 116] on span "Exportar a Excel" at bounding box center [1082, 115] width 104 height 18
click at [133, 178] on link "Reportes" at bounding box center [98, 163] width 196 height 33
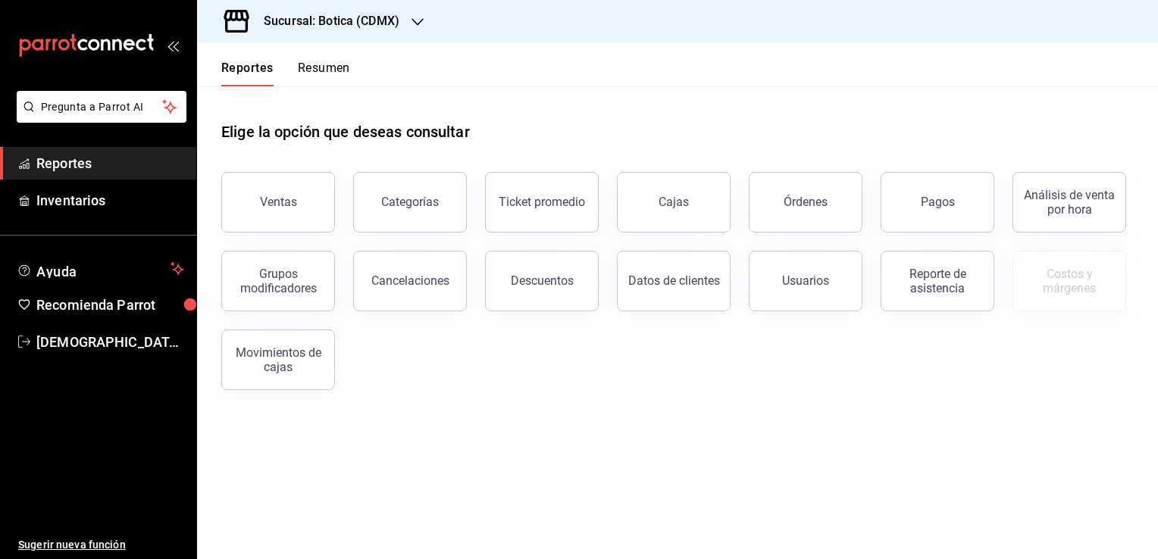
click at [134, 174] on link "Reportes" at bounding box center [98, 163] width 196 height 33
click at [300, 200] on button "Ventas" at bounding box center [278, 202] width 114 height 61
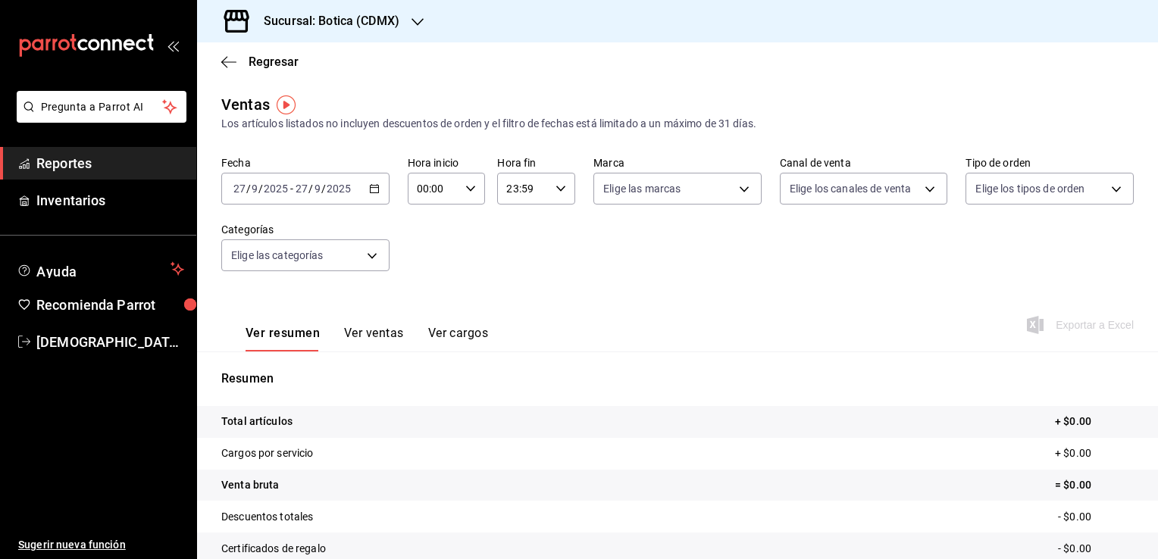
click at [370, 193] on icon "button" at bounding box center [374, 188] width 11 height 11
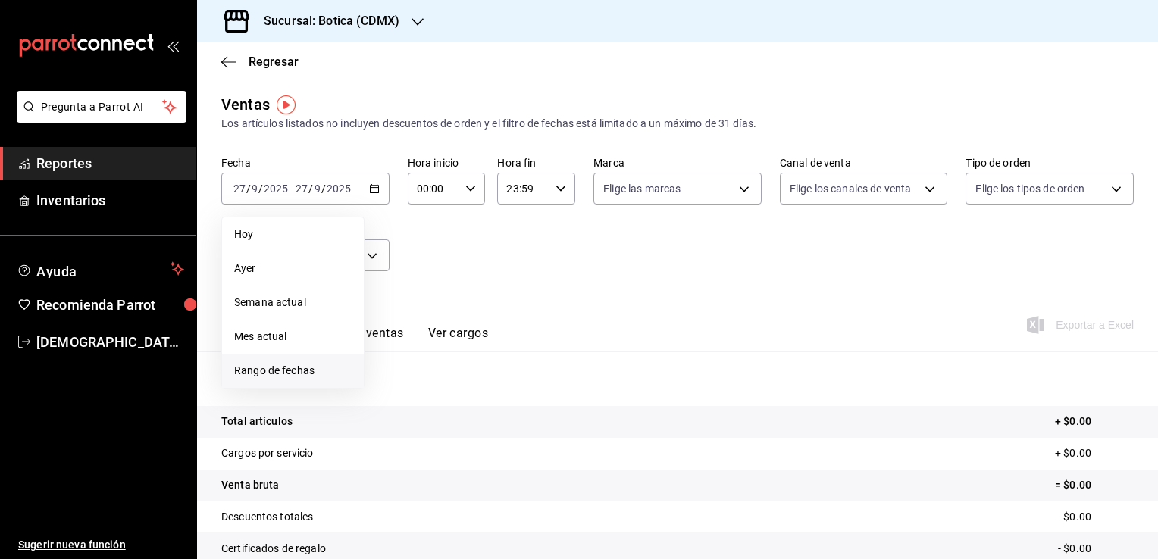
click at [297, 371] on span "Rango de fechas" at bounding box center [292, 371] width 117 height 16
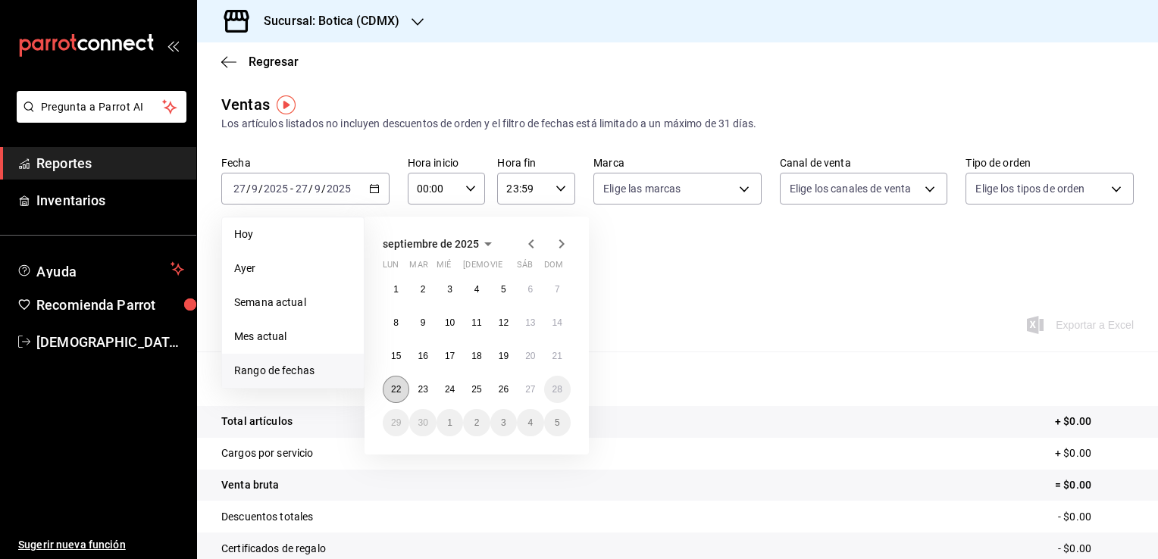
click at [397, 391] on abbr "22" at bounding box center [396, 389] width 10 height 11
click at [506, 392] on abbr "26" at bounding box center [504, 389] width 10 height 11
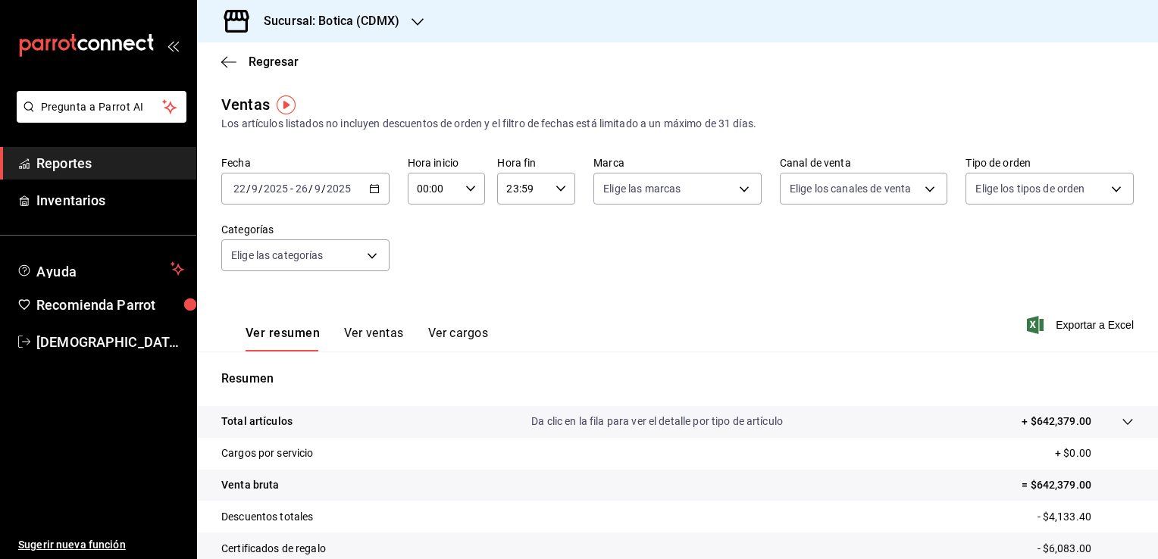
click at [559, 189] on icon "button" at bounding box center [561, 188] width 11 height 11
click at [514, 229] on span "02" at bounding box center [513, 231] width 14 height 12
type input "02:59"
click at [451, 249] on div at bounding box center [579, 279] width 1158 height 559
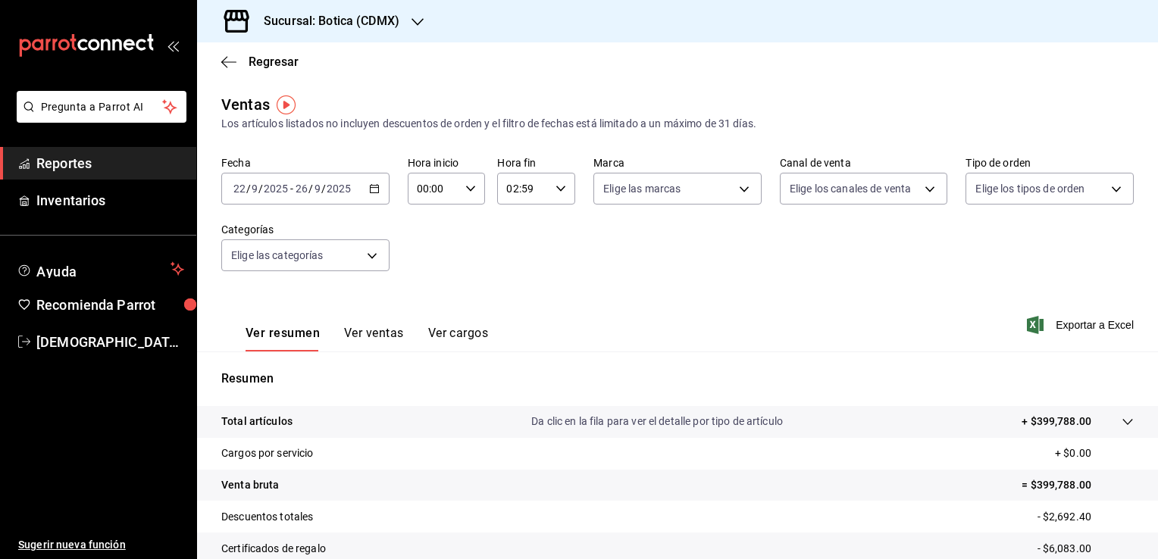
click at [394, 333] on button "Ver ventas" at bounding box center [374, 339] width 60 height 26
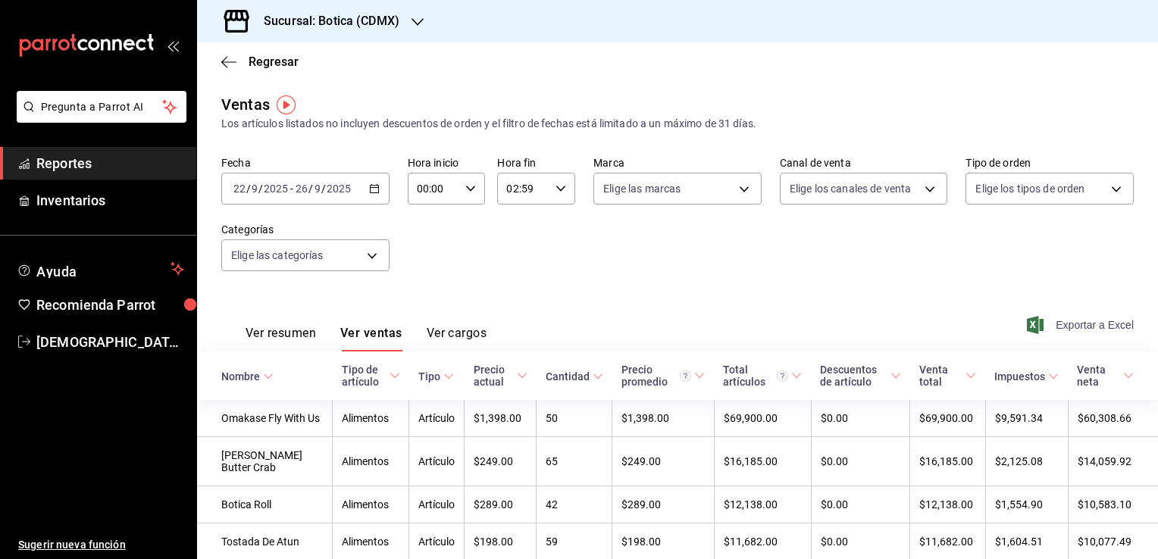
click at [1055, 320] on span "Exportar a Excel" at bounding box center [1082, 325] width 104 height 18
click at [469, 190] on icon "button" at bounding box center [470, 188] width 11 height 11
click at [425, 295] on span "12" at bounding box center [425, 289] width 14 height 12
type input "12:00"
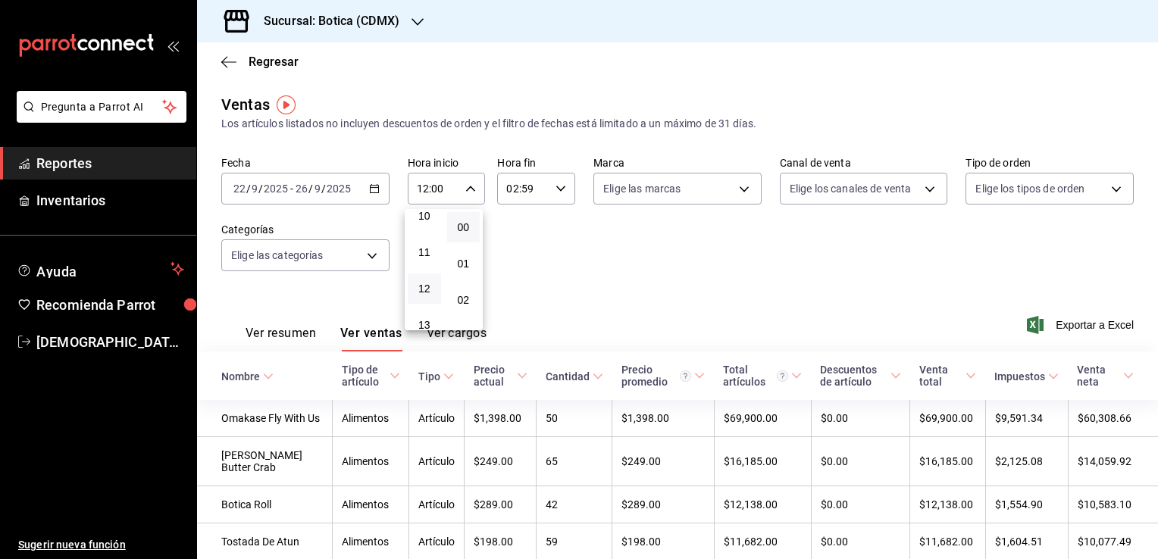
click at [570, 280] on div at bounding box center [579, 279] width 1158 height 559
click at [557, 190] on \(Stroke\) "button" at bounding box center [560, 188] width 9 height 5
click at [368, 192] on div at bounding box center [579, 279] width 1158 height 559
click at [374, 192] on icon "button" at bounding box center [374, 188] width 11 height 11
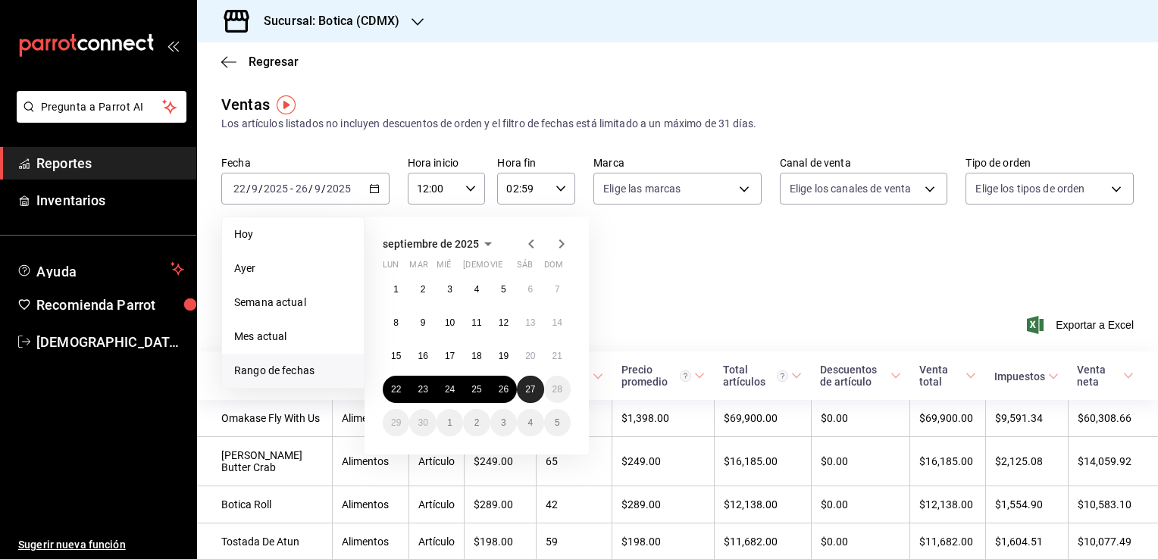
click at [523, 386] on button "27" at bounding box center [530, 389] width 27 height 27
click at [401, 386] on button "22" at bounding box center [396, 389] width 27 height 27
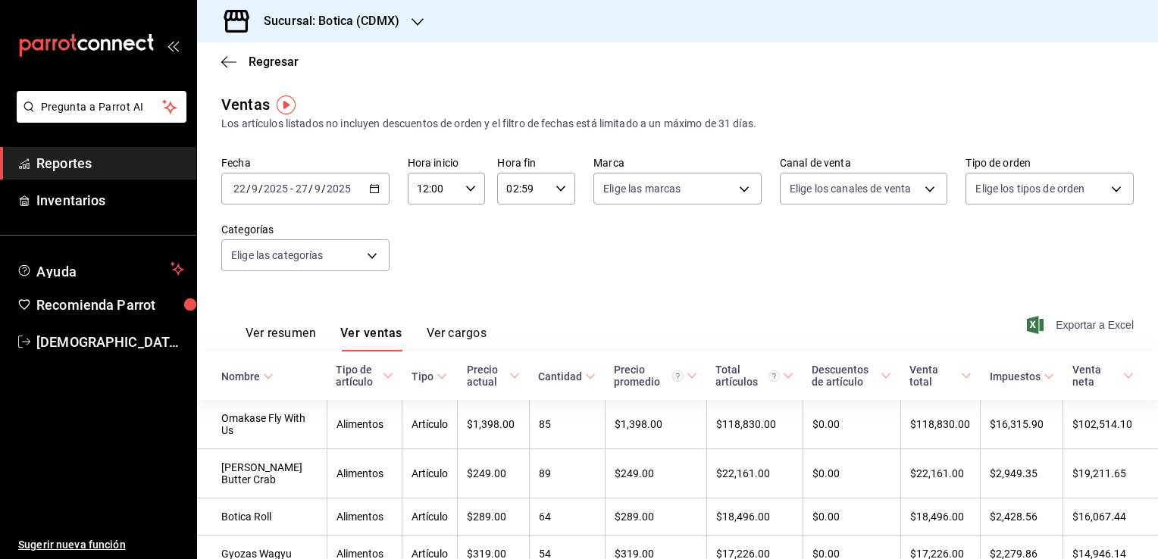
click at [1054, 322] on span "Exportar a Excel" at bounding box center [1082, 325] width 104 height 18
